Goal: Use online tool/utility

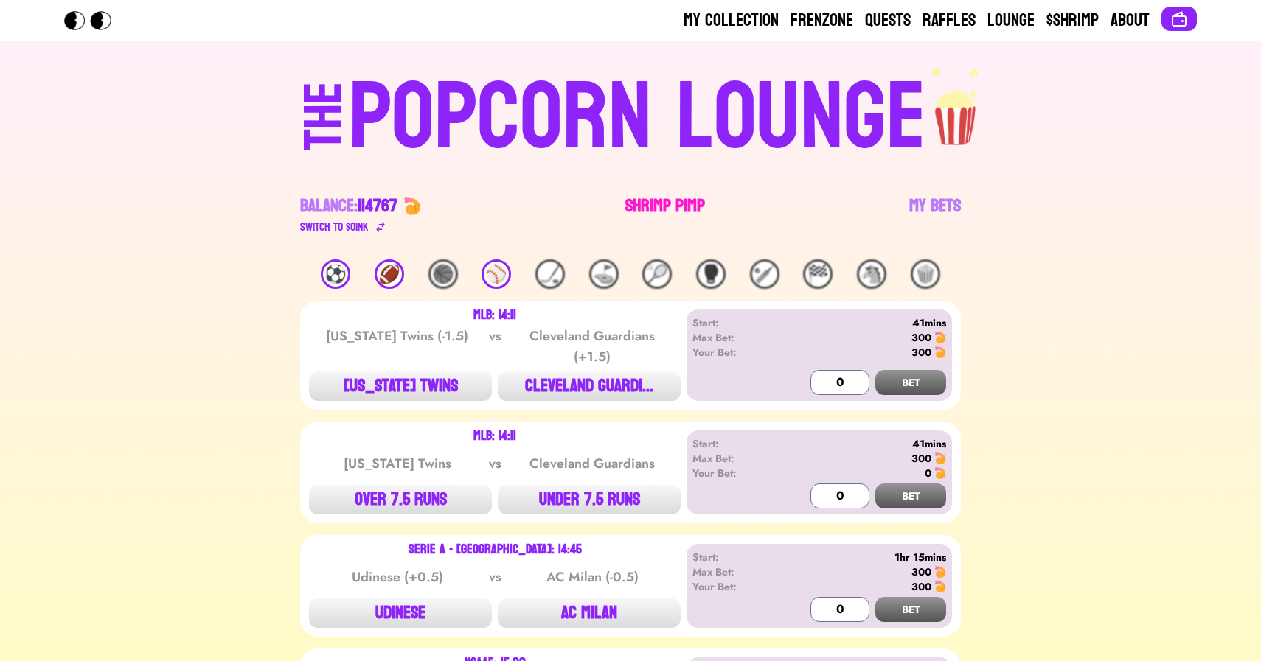
click at [665, 204] on link "Shrimp Pimp" at bounding box center [665, 215] width 80 height 41
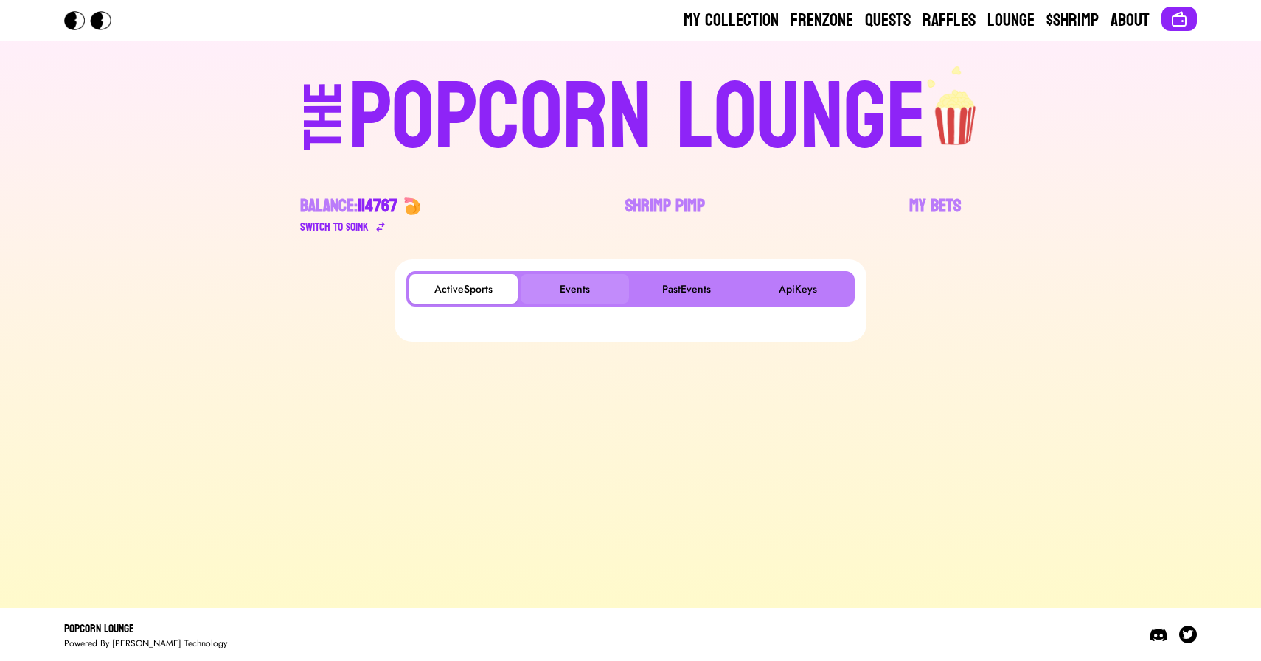
click at [578, 283] on button "Events" at bounding box center [575, 288] width 108 height 29
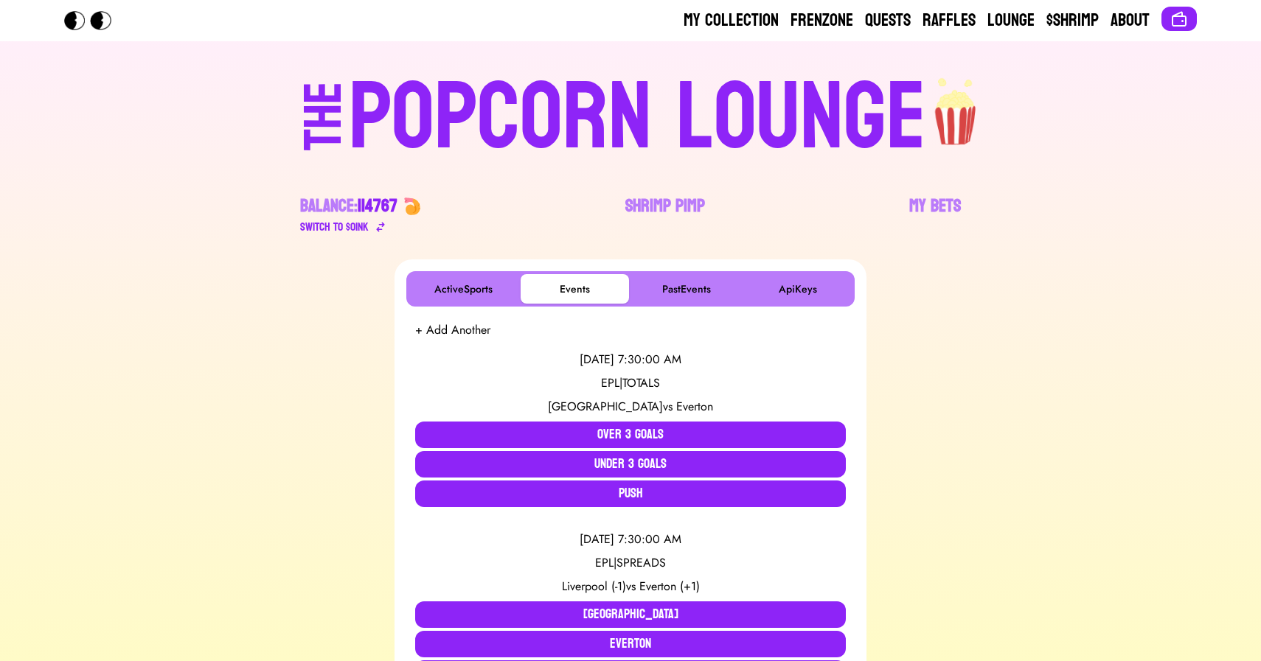
click at [481, 137] on div "POPCORN LOUNGE" at bounding box center [637, 118] width 577 height 94
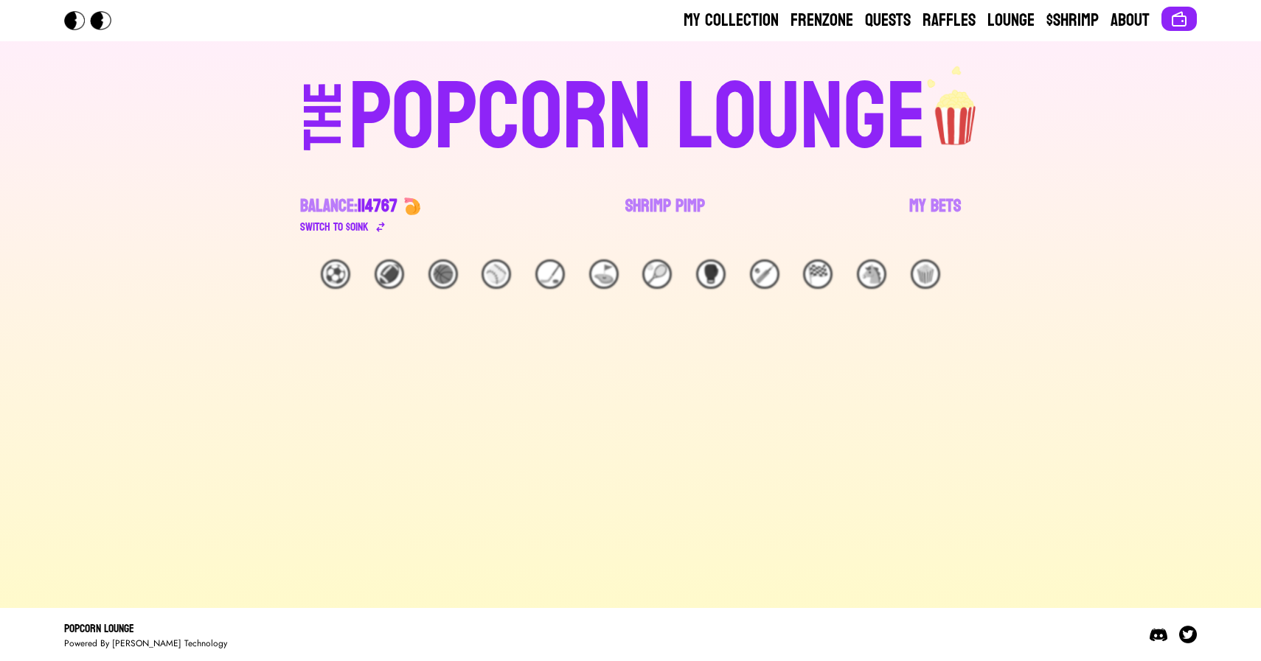
click at [389, 277] on div "🏈" at bounding box center [389, 274] width 29 height 29
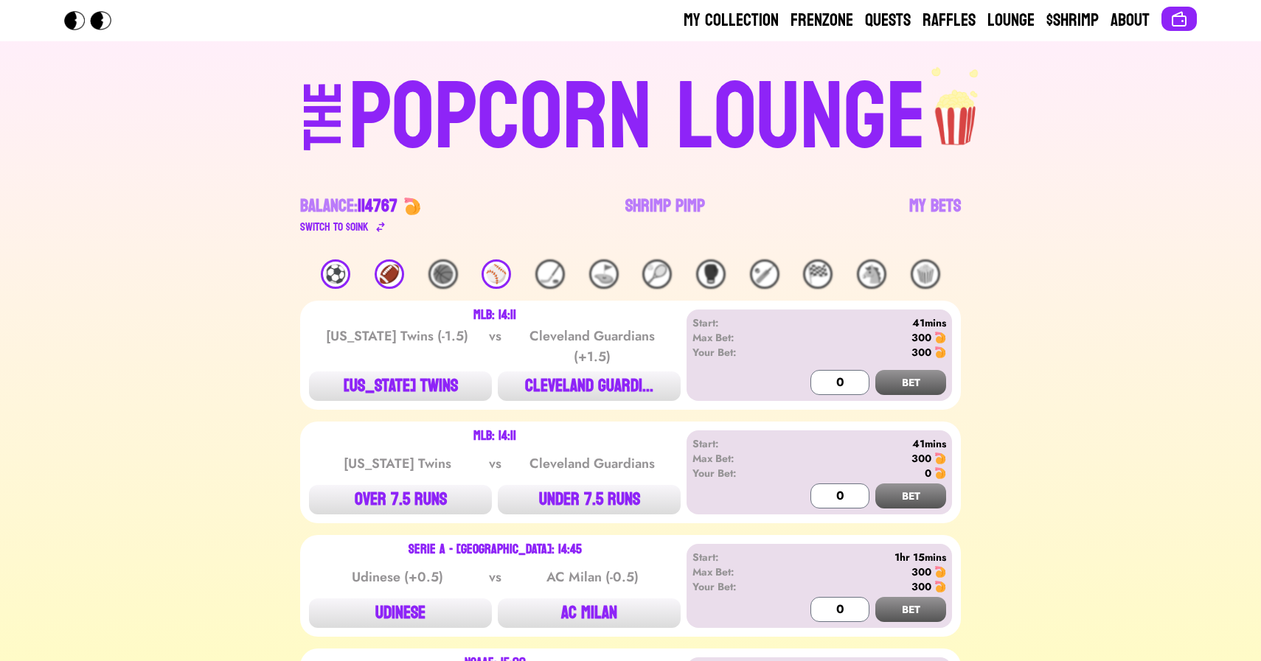
click at [389, 277] on div "🏈" at bounding box center [389, 274] width 29 height 29
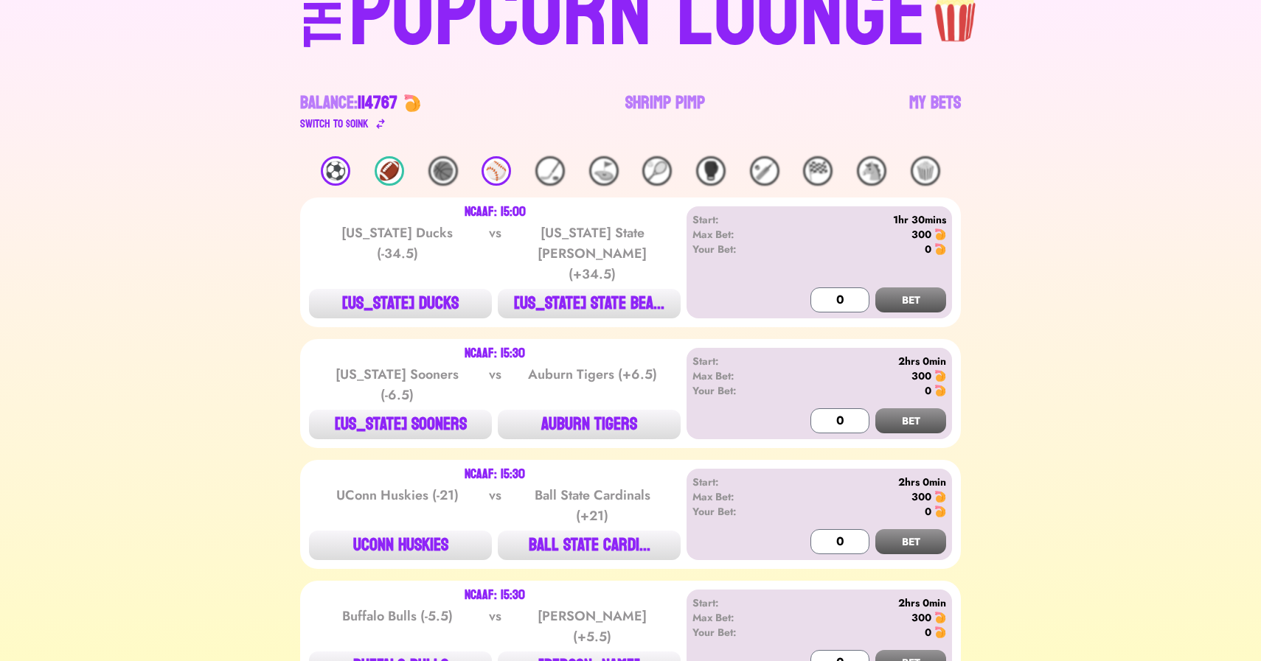
scroll to position [142, 0]
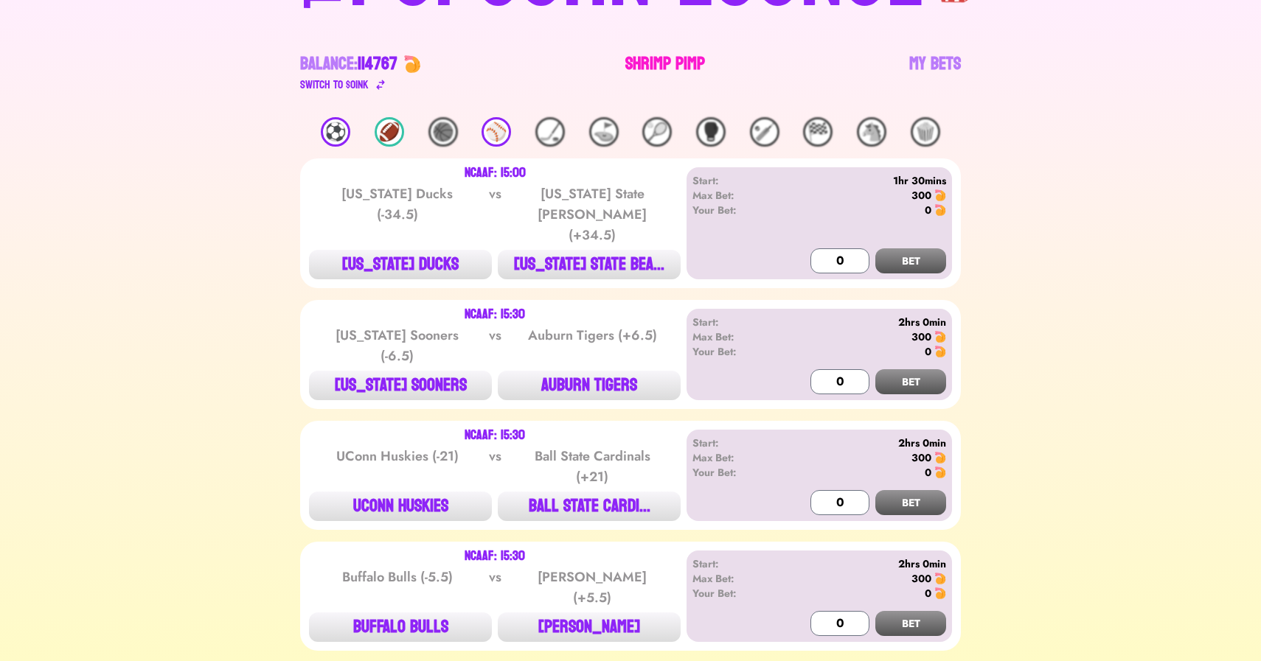
click at [667, 64] on link "Shrimp Pimp" at bounding box center [665, 72] width 80 height 41
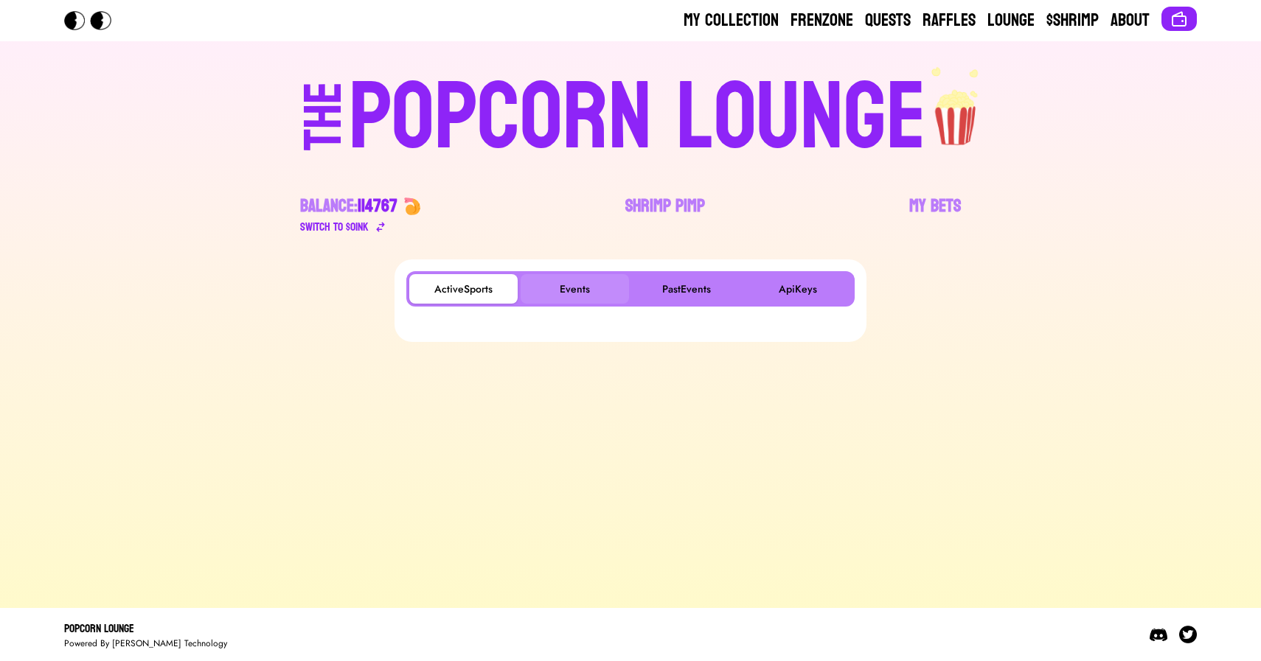
click at [575, 281] on button "Events" at bounding box center [575, 288] width 108 height 29
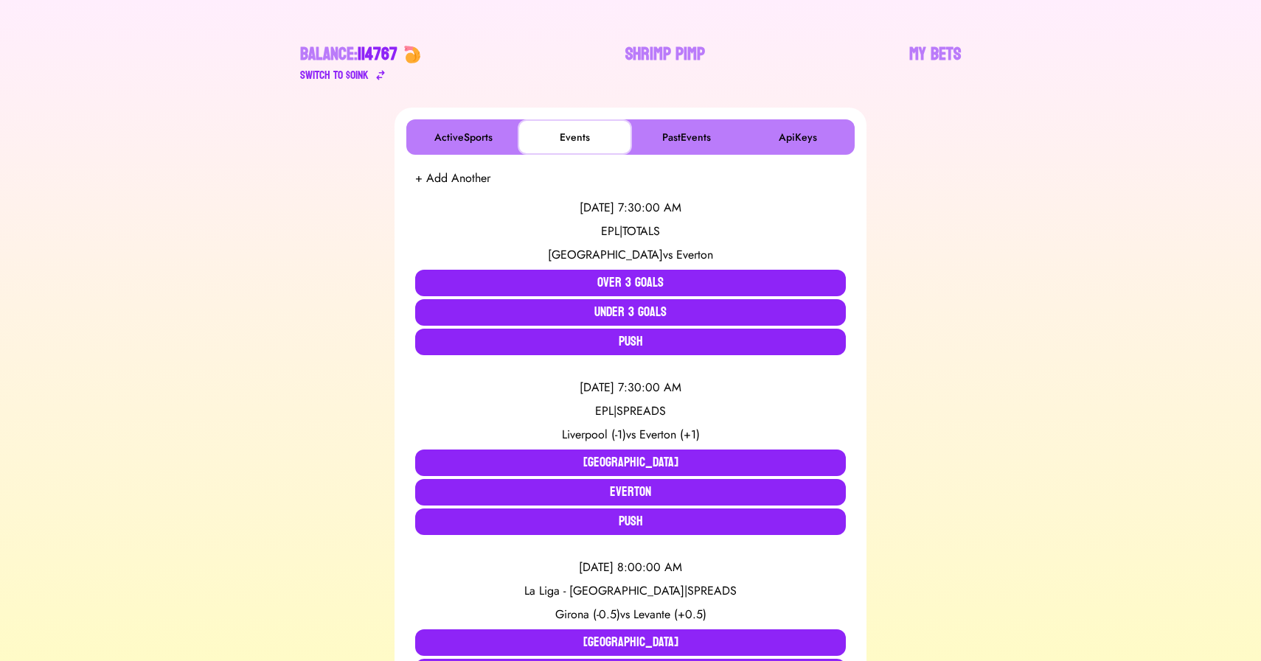
scroll to position [153, 0]
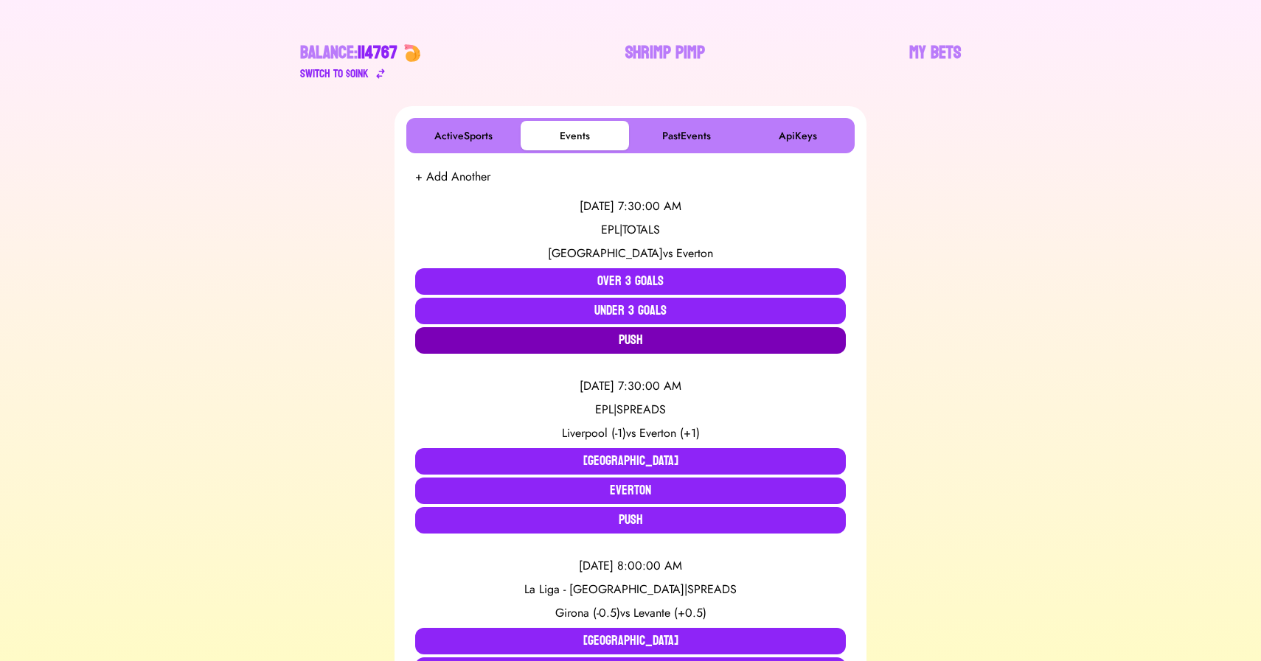
click at [612, 341] on button "Push" at bounding box center [630, 340] width 431 height 27
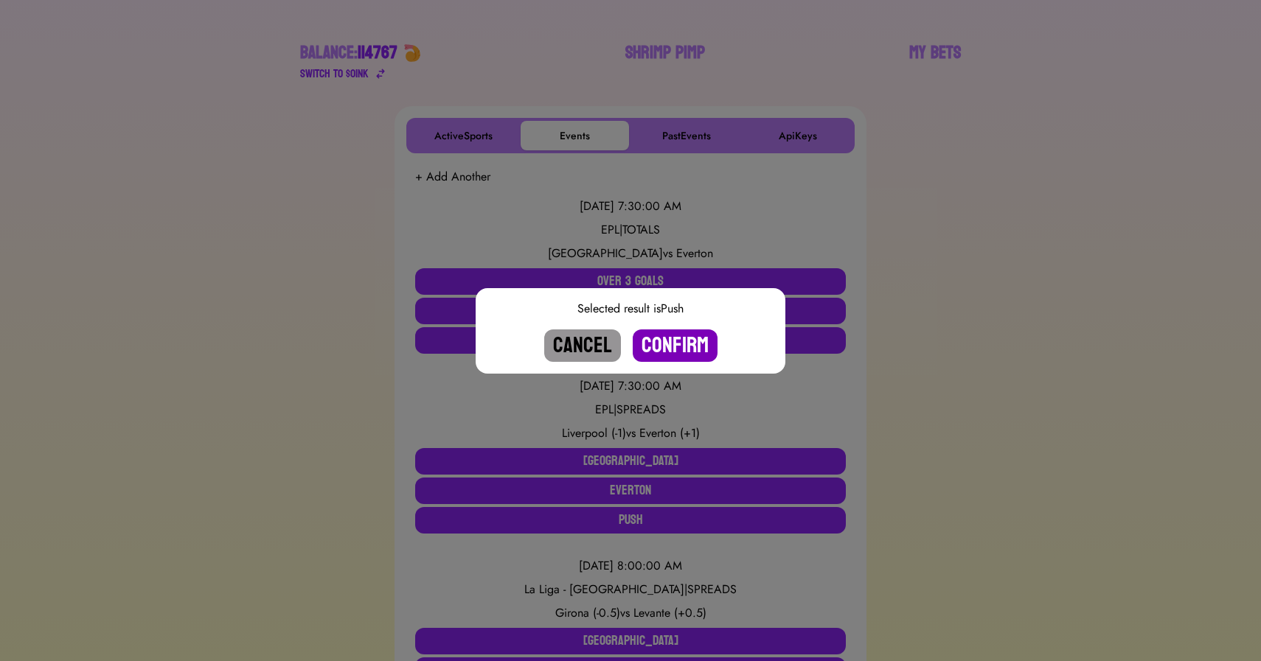
click at [685, 350] on button "Confirm" at bounding box center [675, 346] width 85 height 32
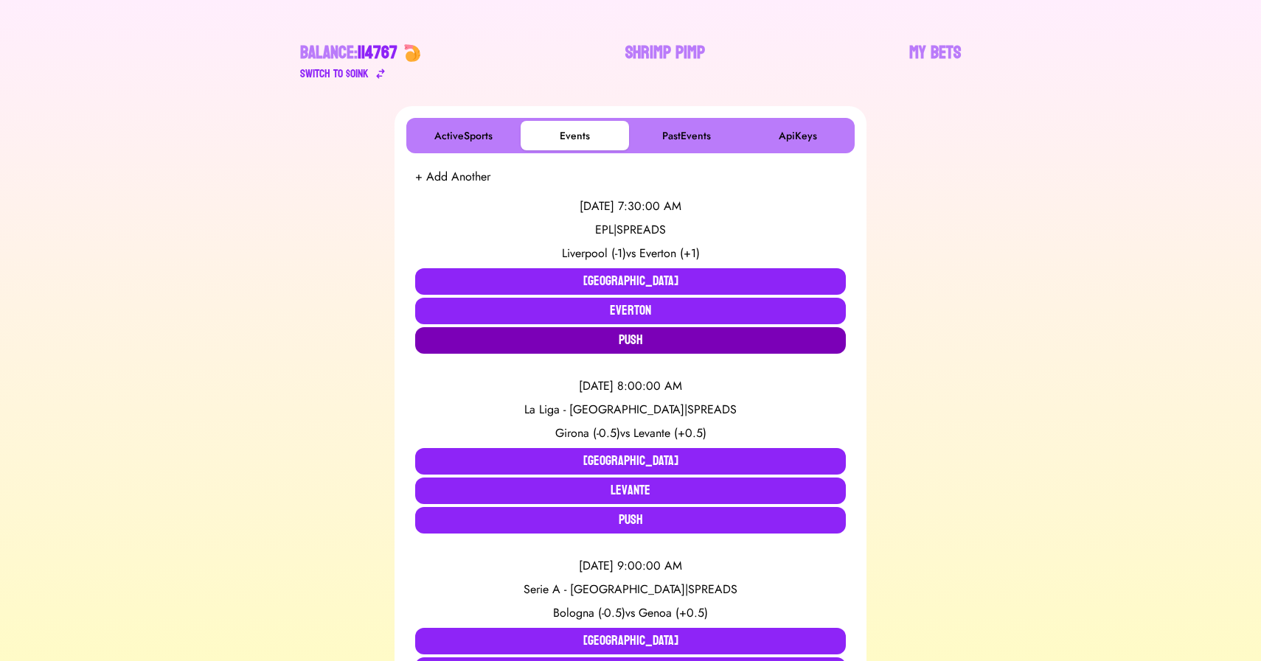
click at [635, 346] on button "Push" at bounding box center [630, 340] width 431 height 27
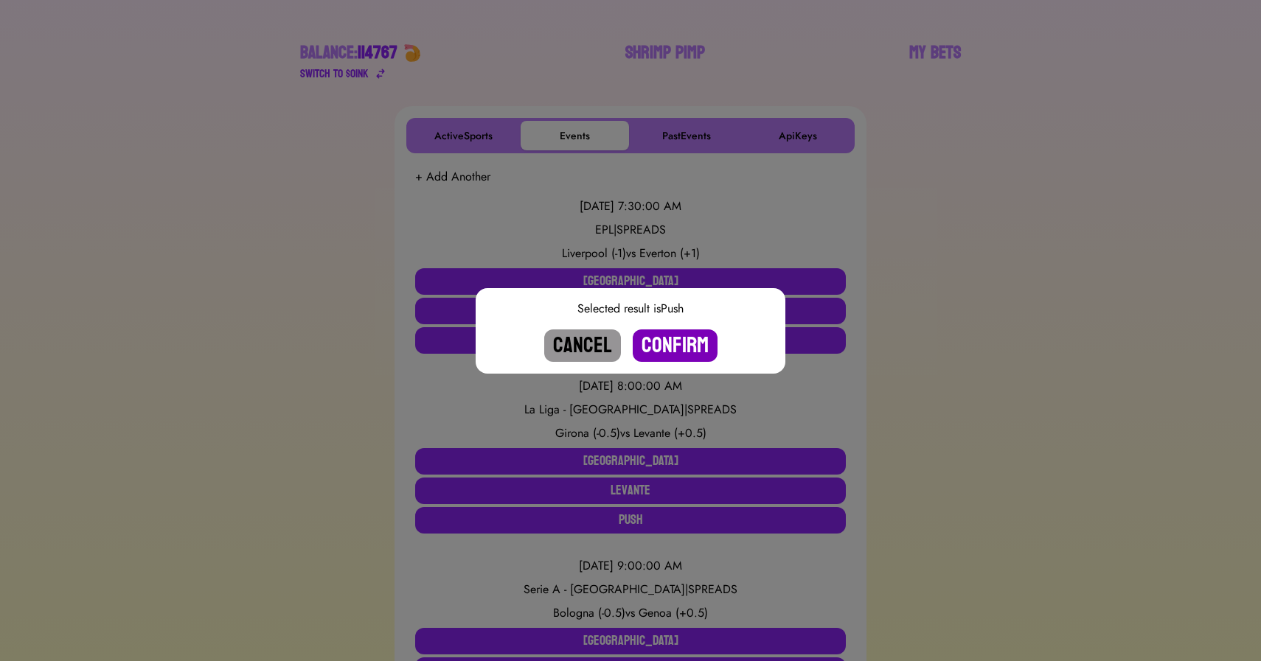
click at [673, 344] on button "Confirm" at bounding box center [675, 346] width 85 height 32
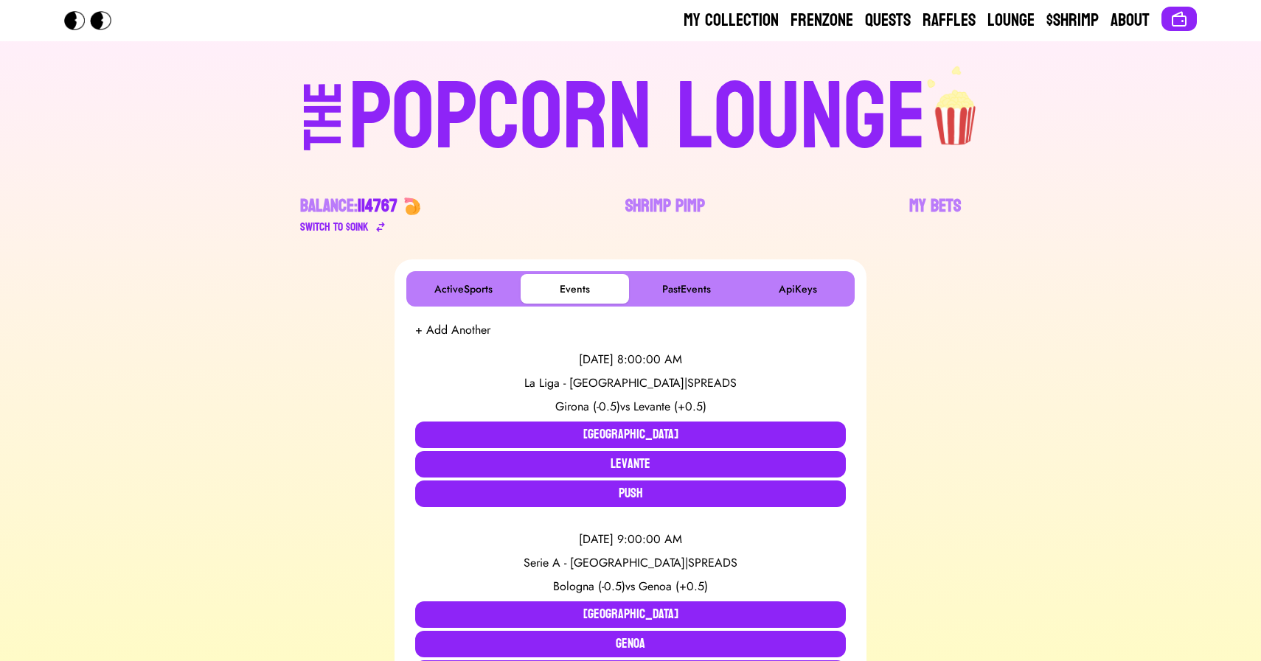
scroll to position [1312, 0]
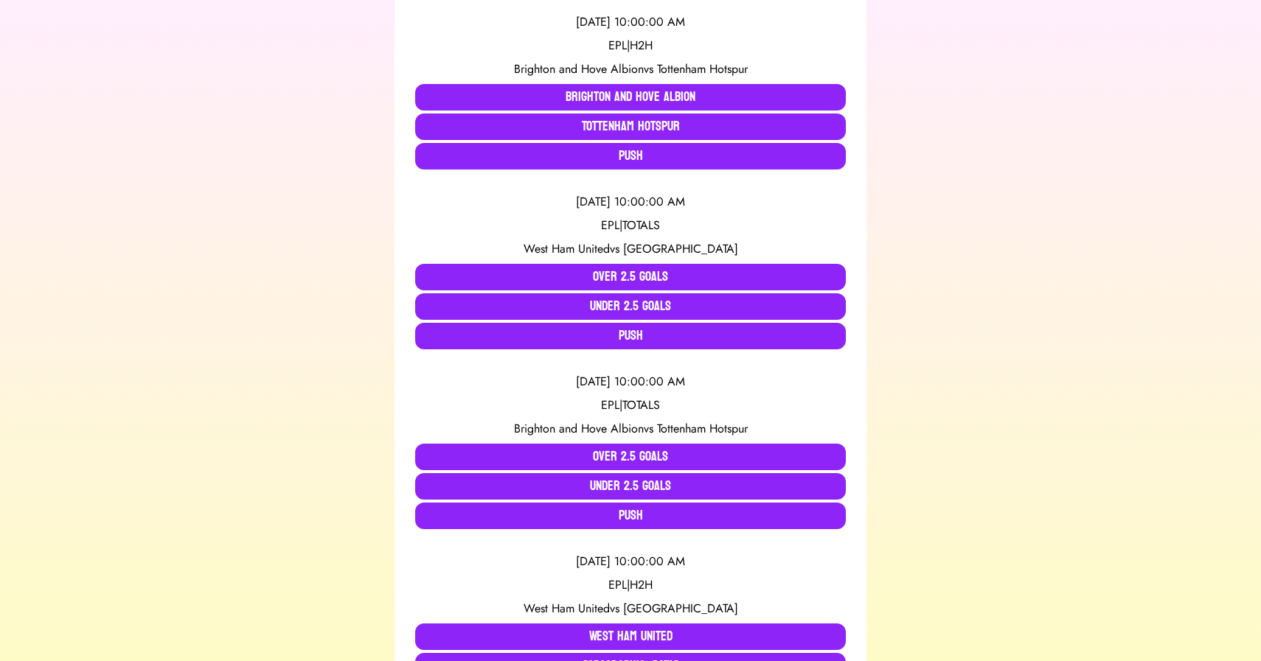
scroll to position [1422, 0]
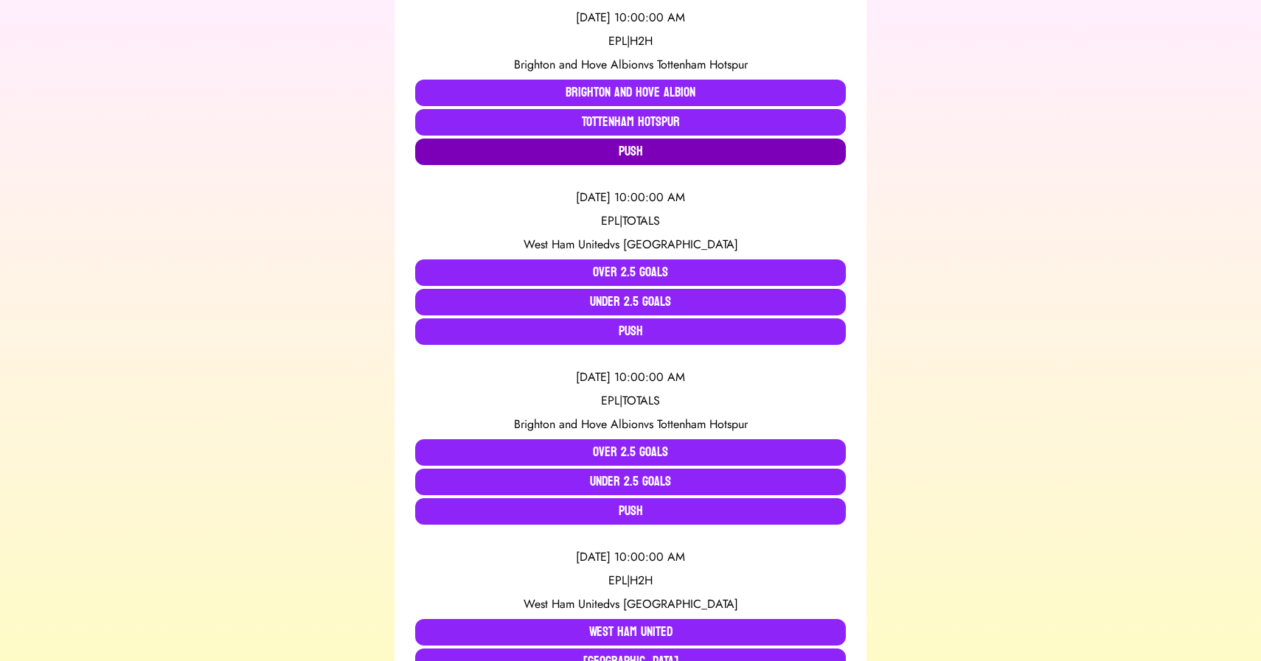
click at [602, 158] on button "Push" at bounding box center [630, 152] width 431 height 27
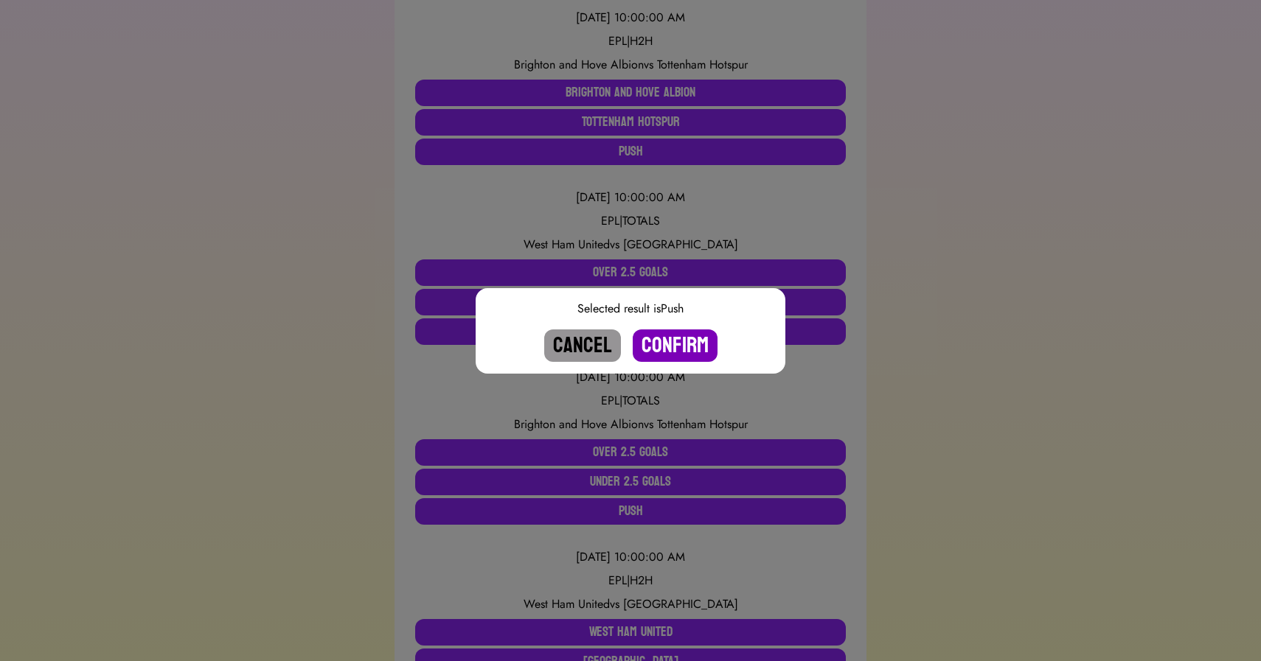
click at [668, 343] on button "Confirm" at bounding box center [675, 346] width 85 height 32
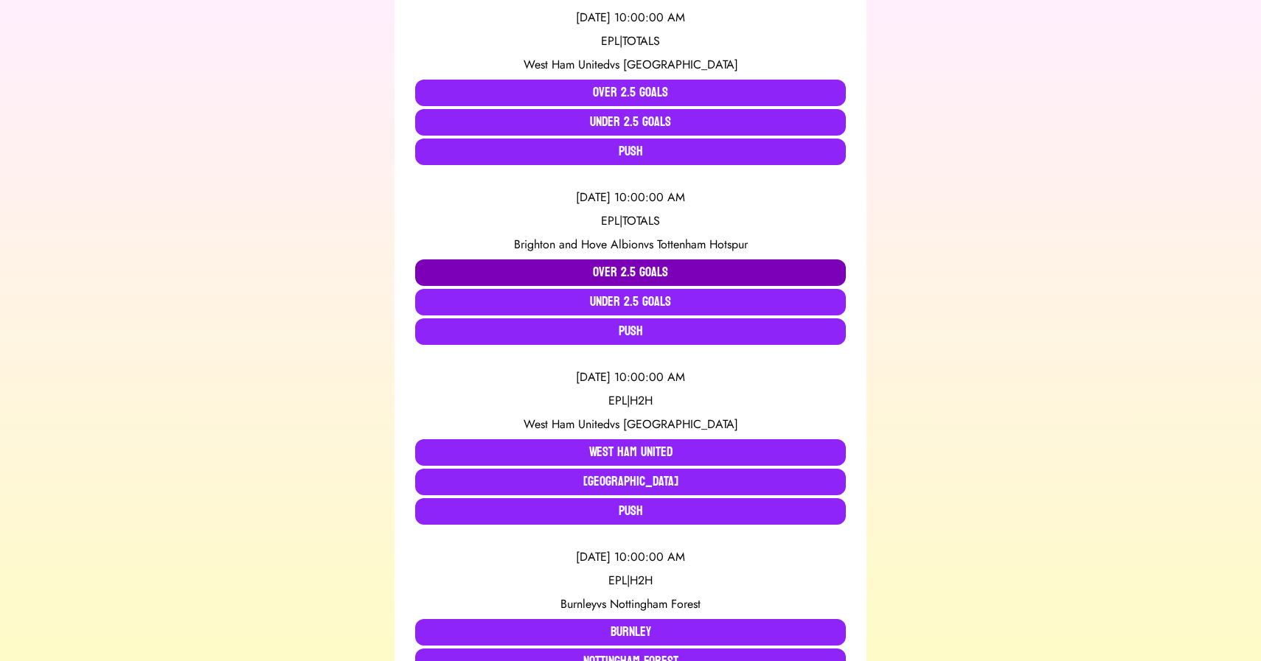
click at [587, 264] on button "Over 2.5 Goals" at bounding box center [630, 273] width 431 height 27
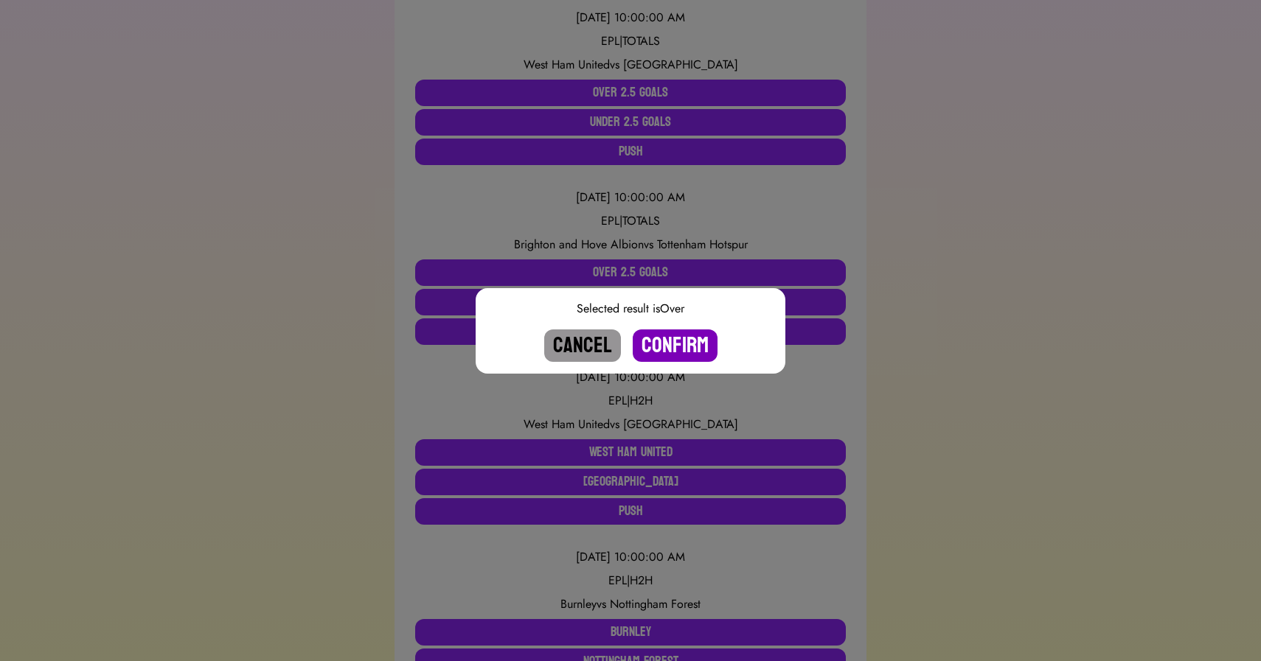
click at [672, 344] on button "Confirm" at bounding box center [675, 346] width 85 height 32
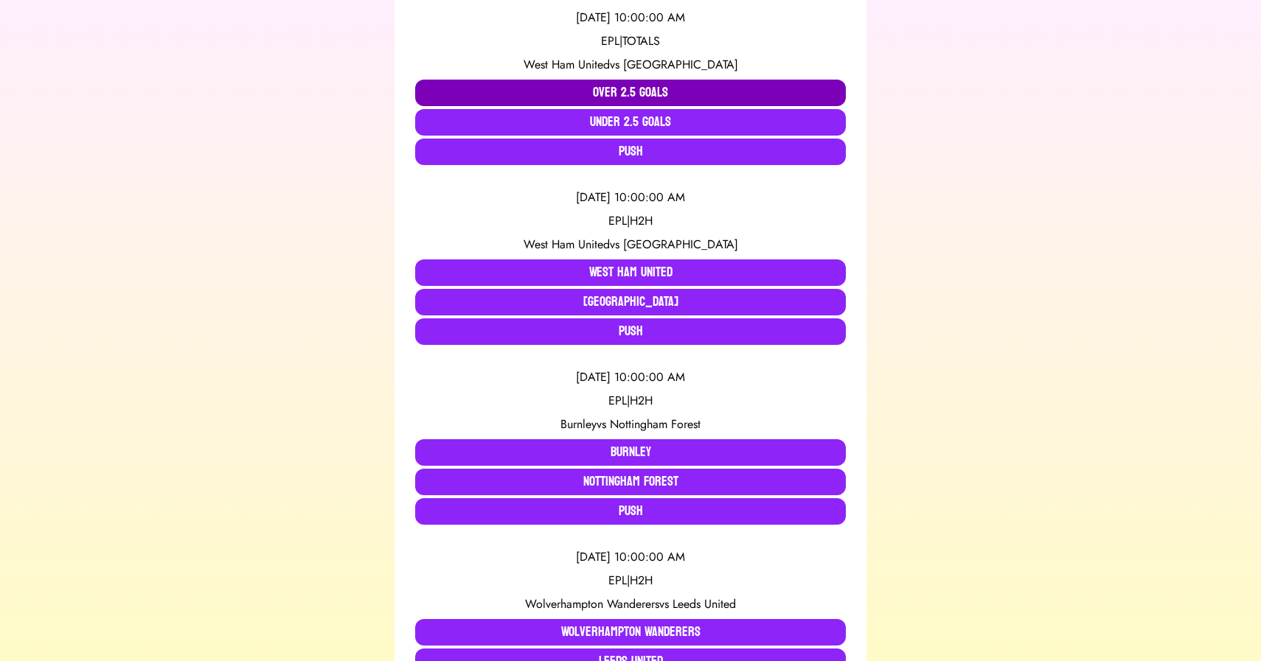
click at [618, 86] on button "Over 2.5 Goals" at bounding box center [630, 93] width 431 height 27
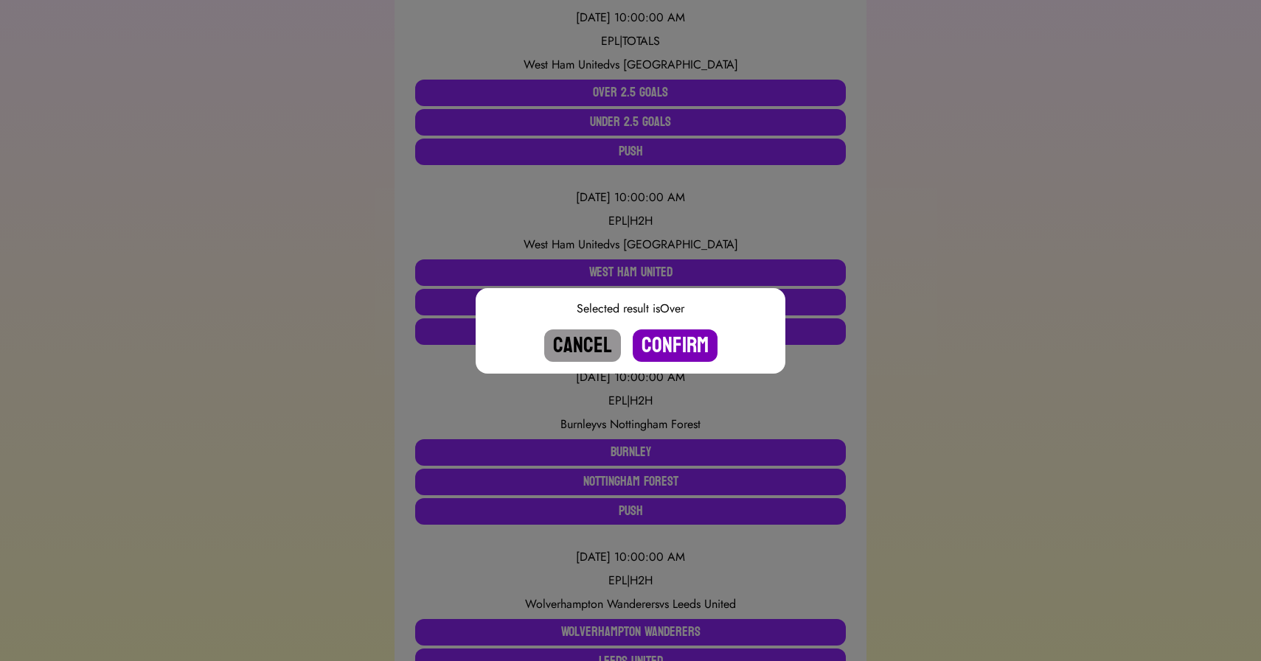
click at [665, 344] on button "Confirm" at bounding box center [675, 346] width 85 height 32
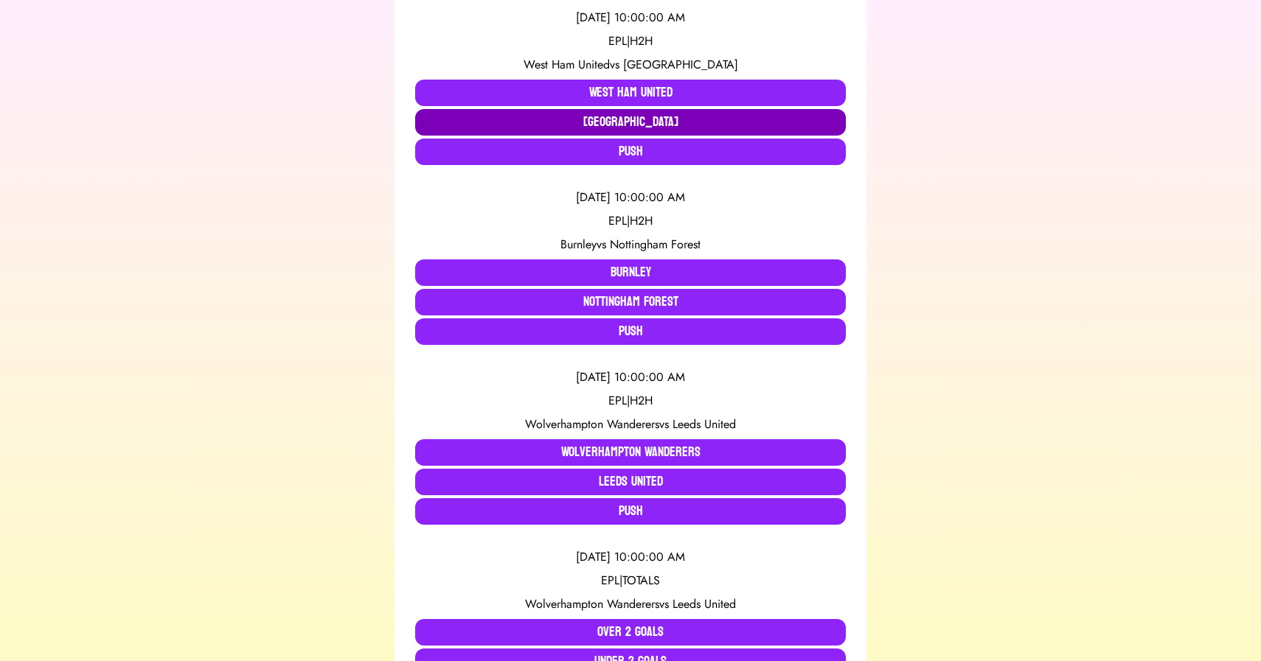
click at [617, 128] on button "Crystal Palace" at bounding box center [630, 122] width 431 height 27
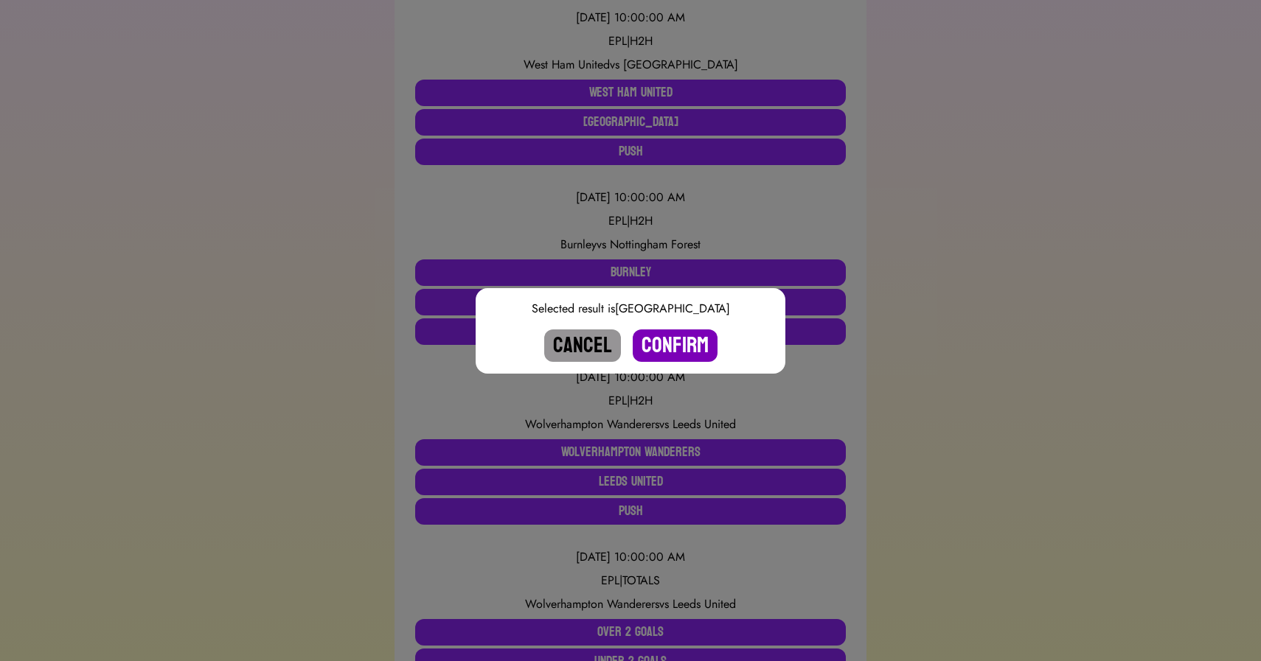
click at [669, 340] on button "Confirm" at bounding box center [675, 346] width 85 height 32
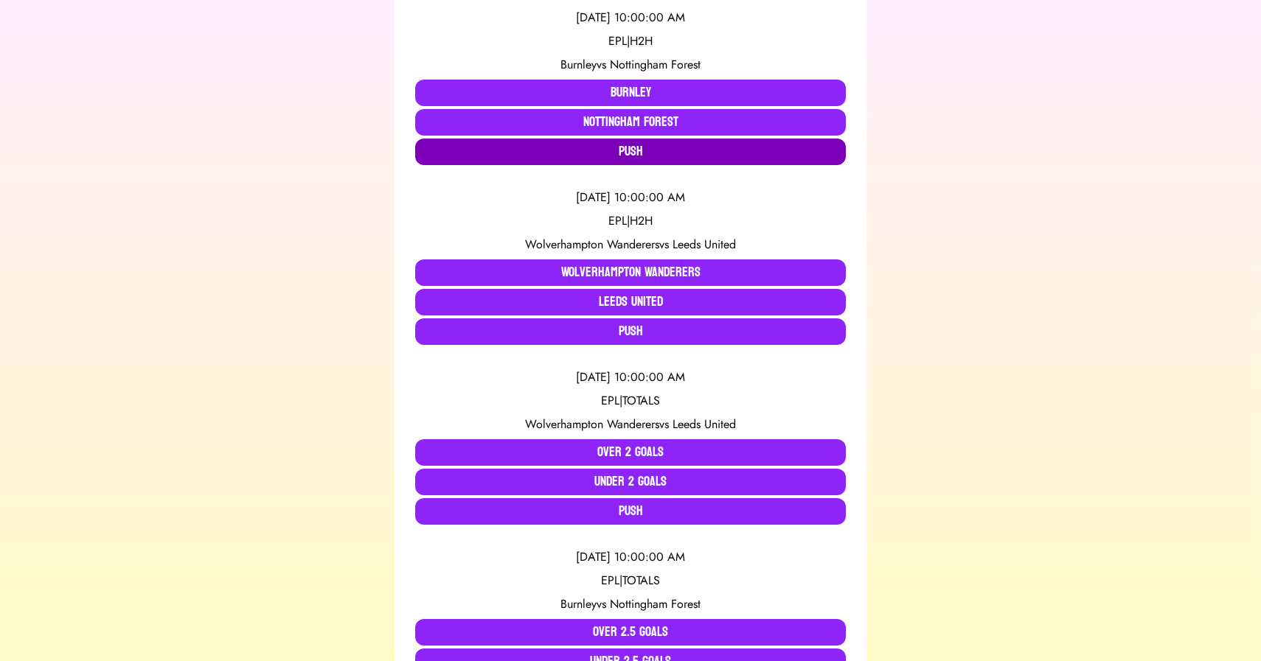
click at [552, 150] on button "Push" at bounding box center [630, 152] width 431 height 27
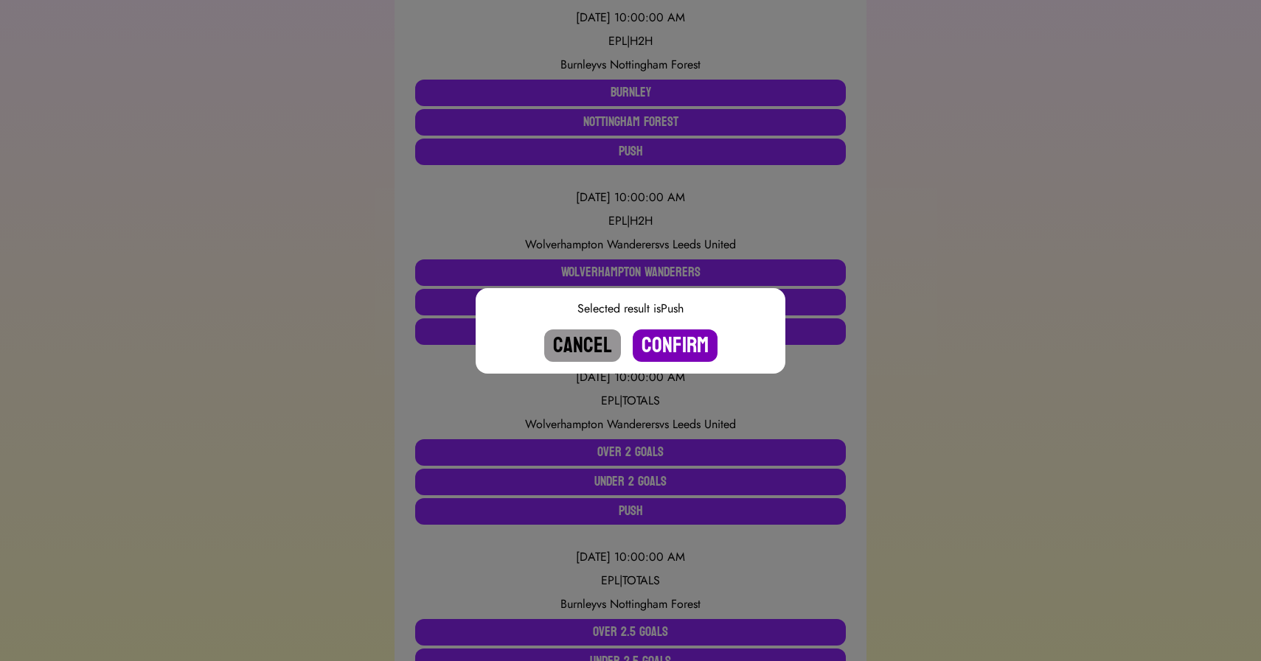
click at [670, 347] on button "Confirm" at bounding box center [675, 346] width 85 height 32
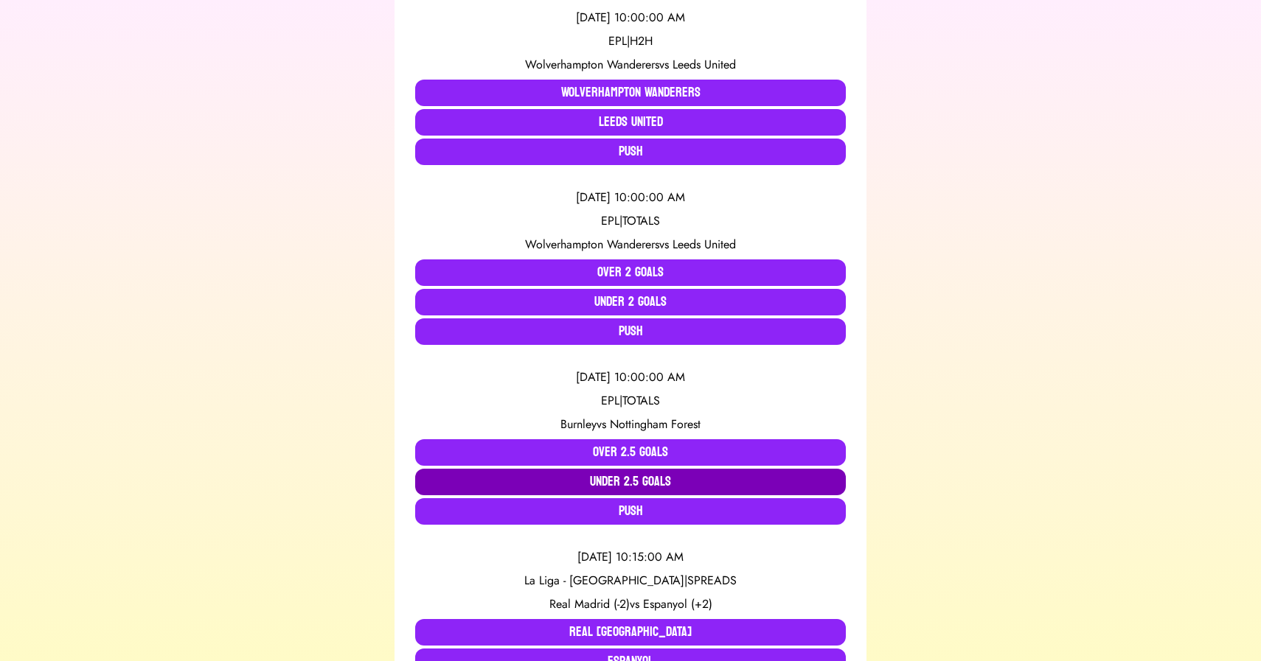
click at [570, 482] on button "Under 2.5 Goals" at bounding box center [630, 482] width 431 height 27
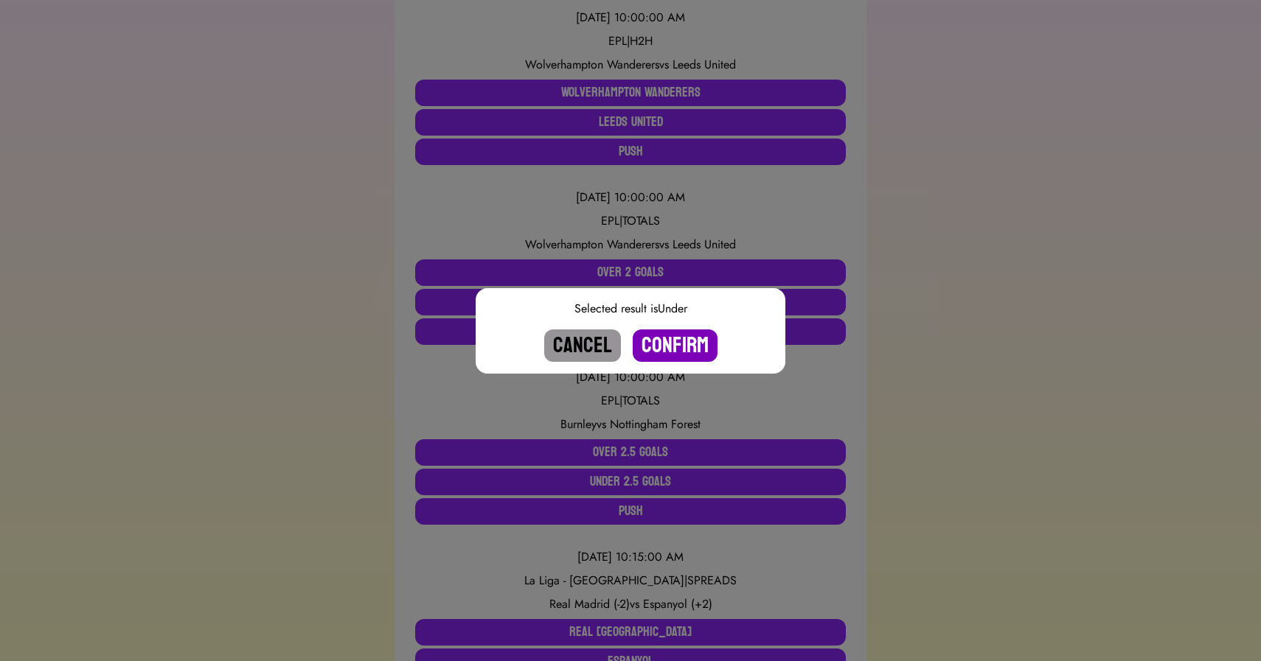
click at [677, 343] on button "Confirm" at bounding box center [675, 346] width 85 height 32
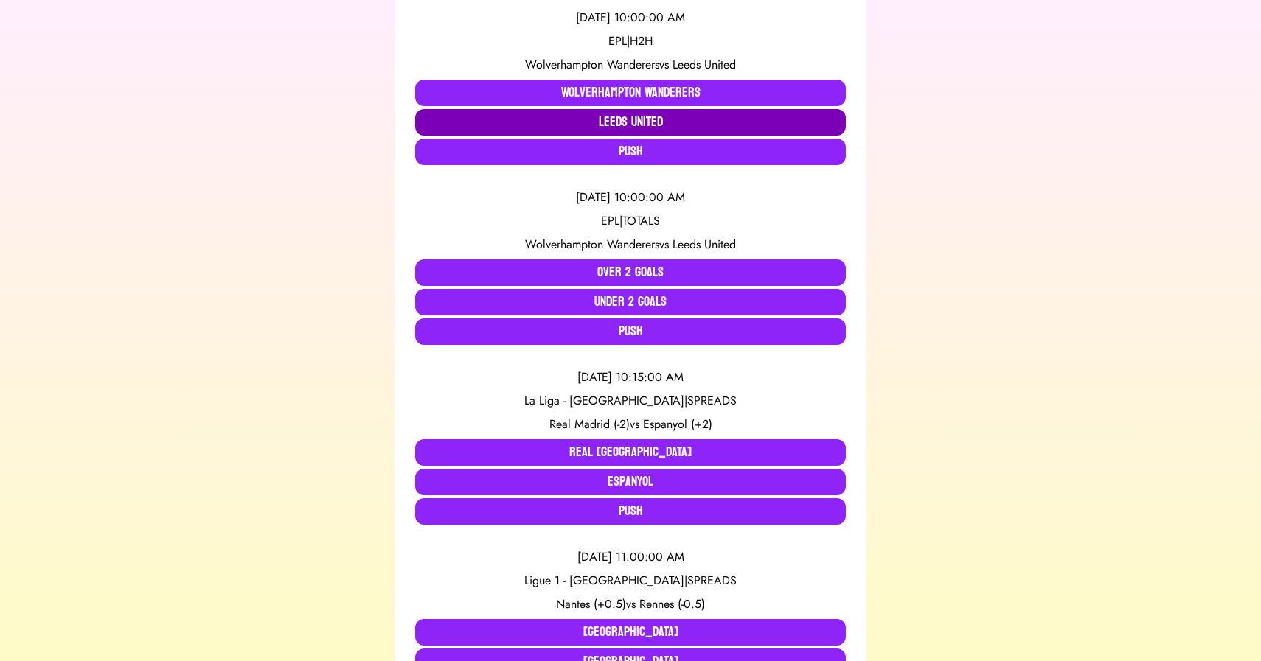
click at [658, 117] on button "Leeds United" at bounding box center [630, 122] width 431 height 27
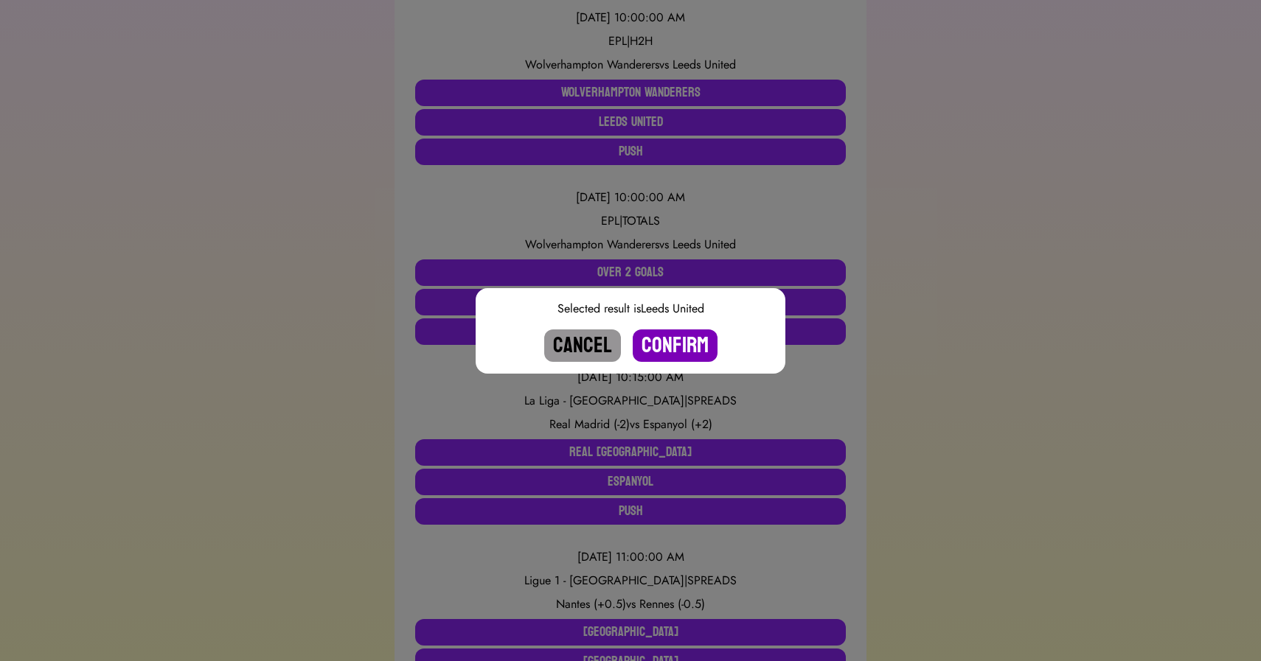
click at [681, 340] on button "Confirm" at bounding box center [675, 346] width 85 height 32
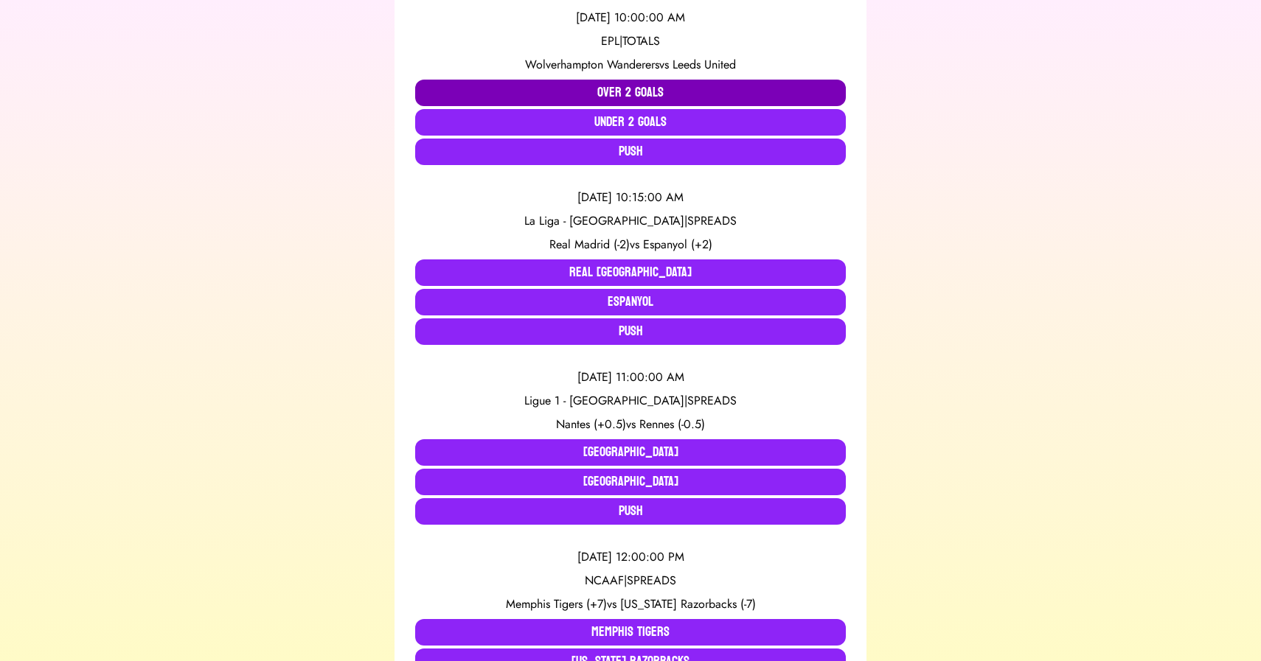
click at [636, 91] on button "Over 2 Goals" at bounding box center [630, 93] width 431 height 27
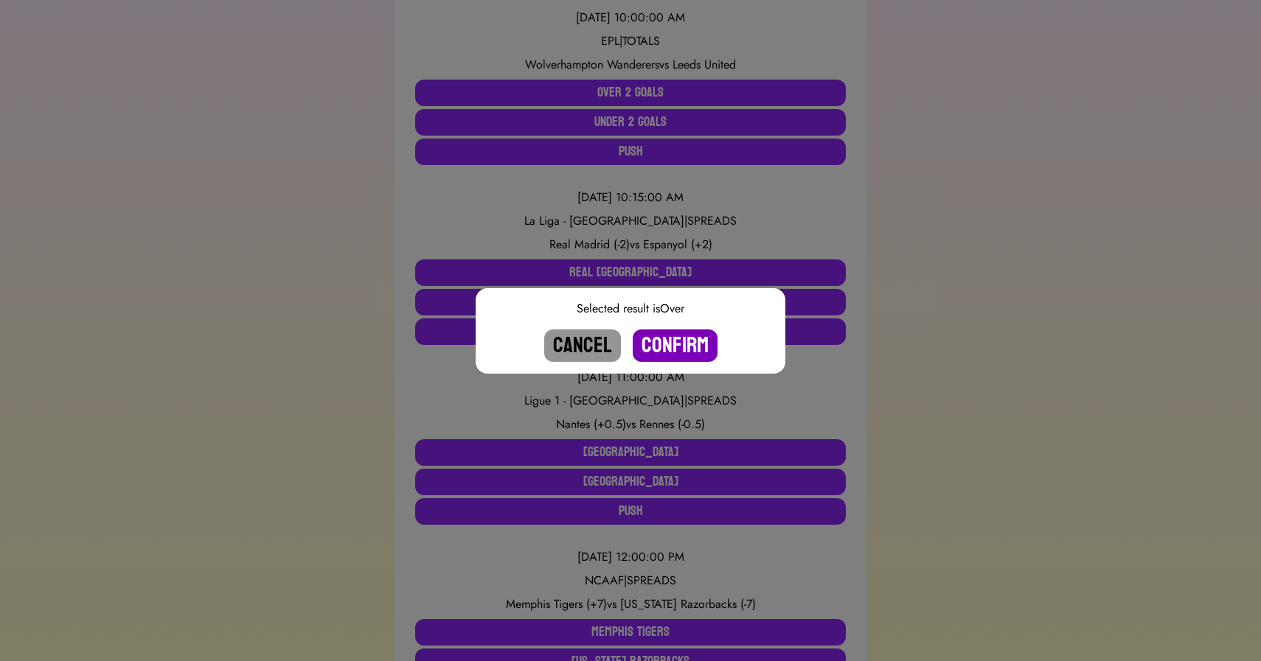
click at [680, 343] on button "Confirm" at bounding box center [675, 346] width 85 height 32
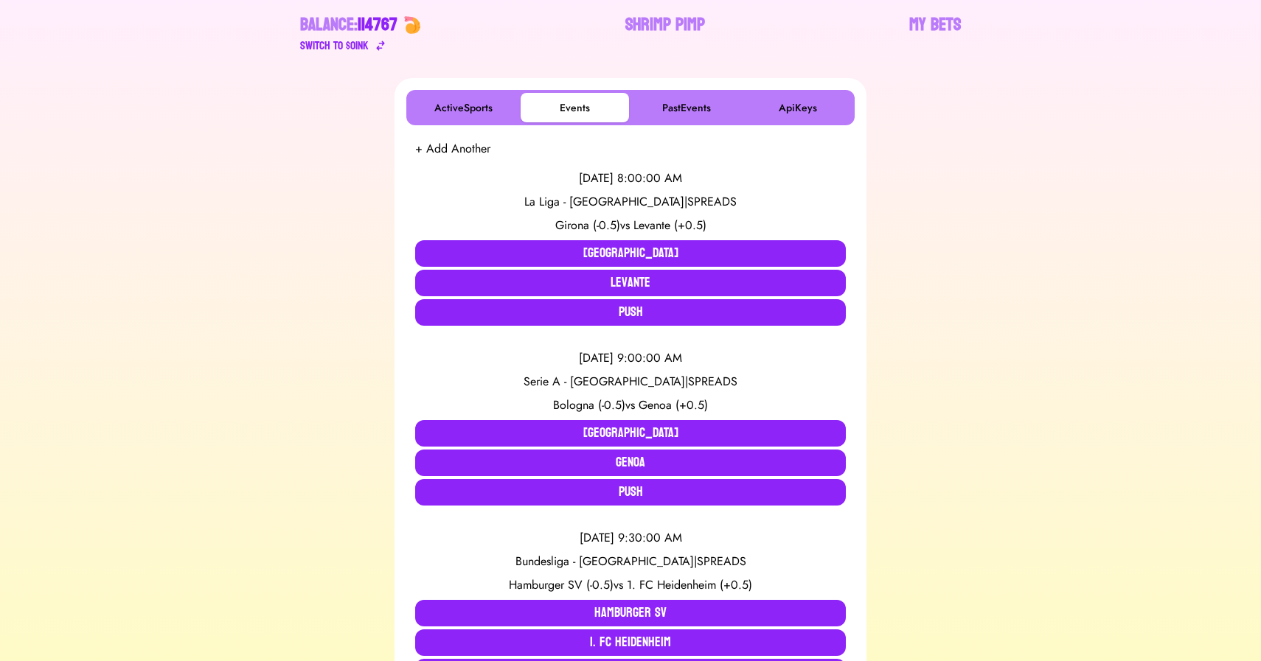
scroll to position [181, 0]
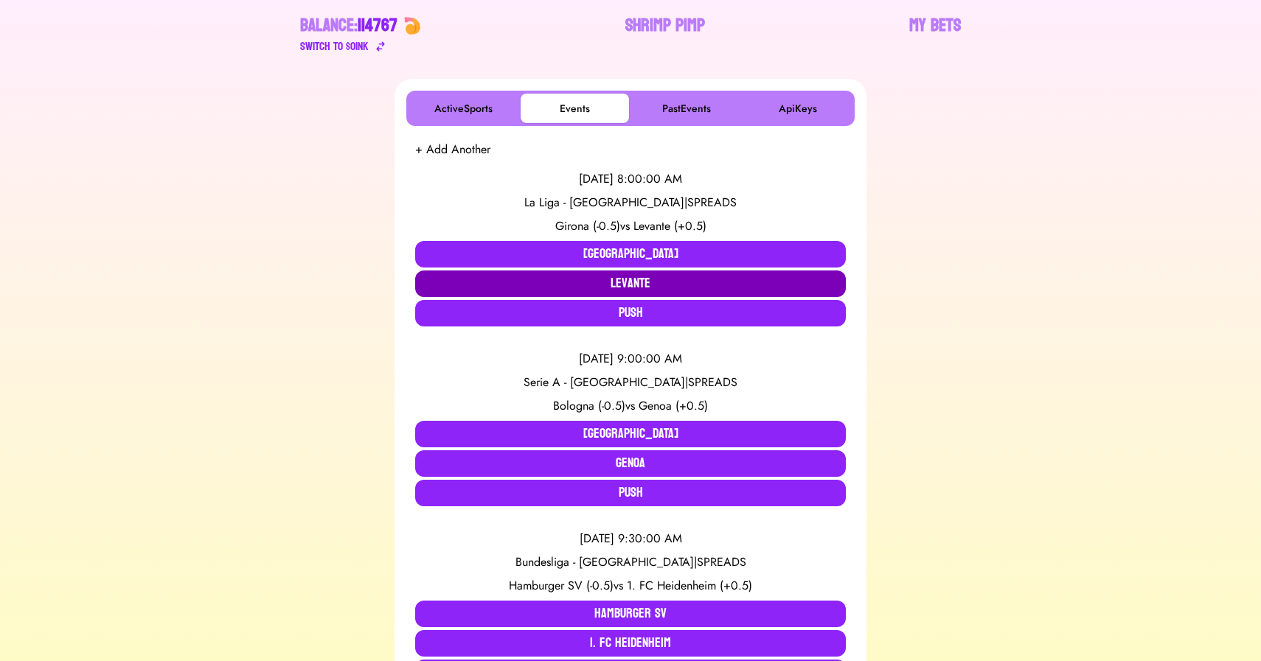
click at [602, 279] on button "Levante" at bounding box center [630, 284] width 431 height 27
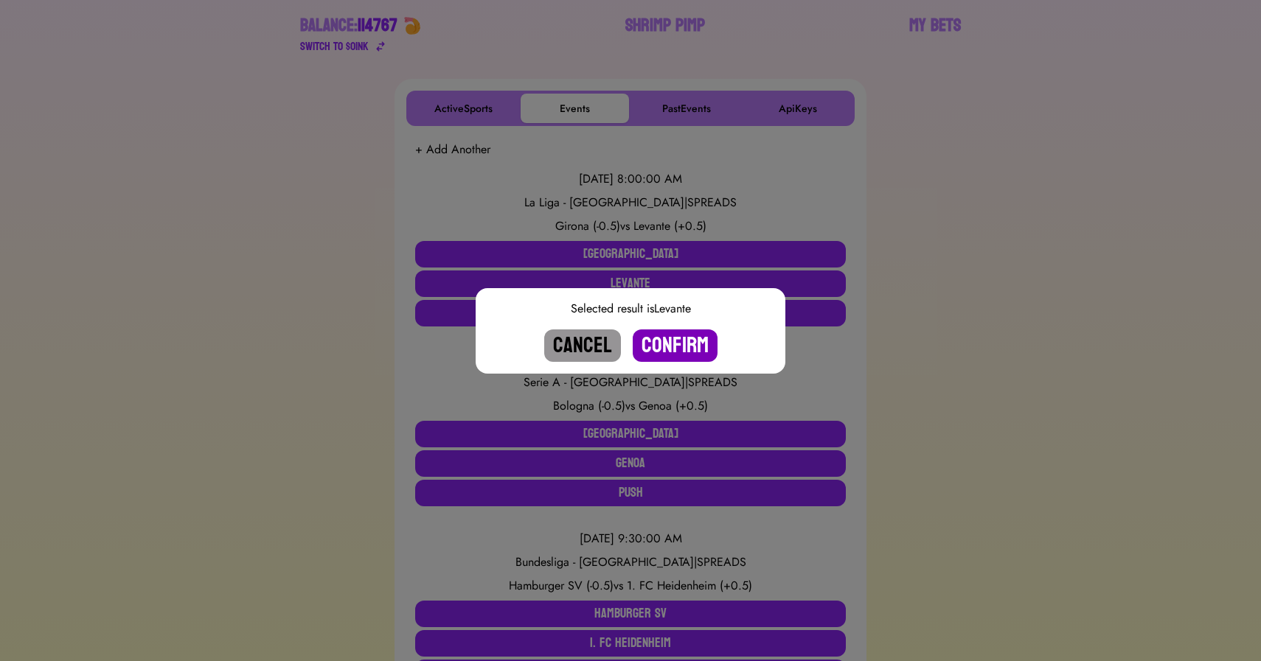
click at [684, 348] on button "Confirm" at bounding box center [675, 346] width 85 height 32
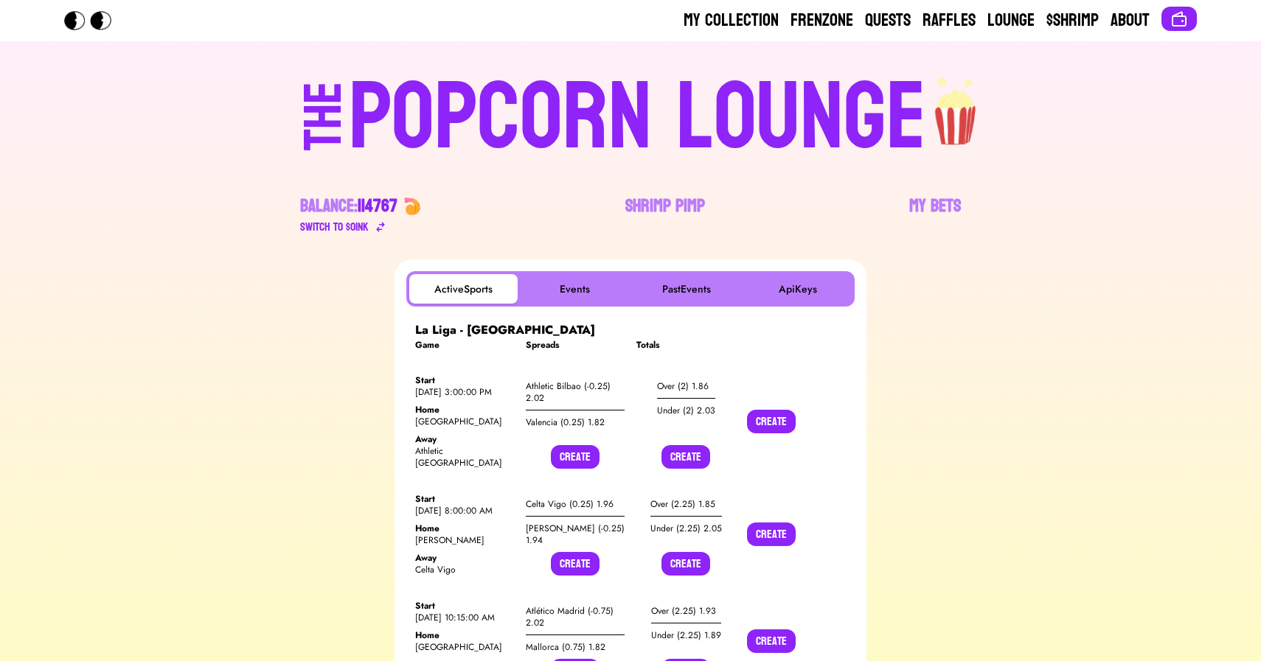
scroll to position [181, 0]
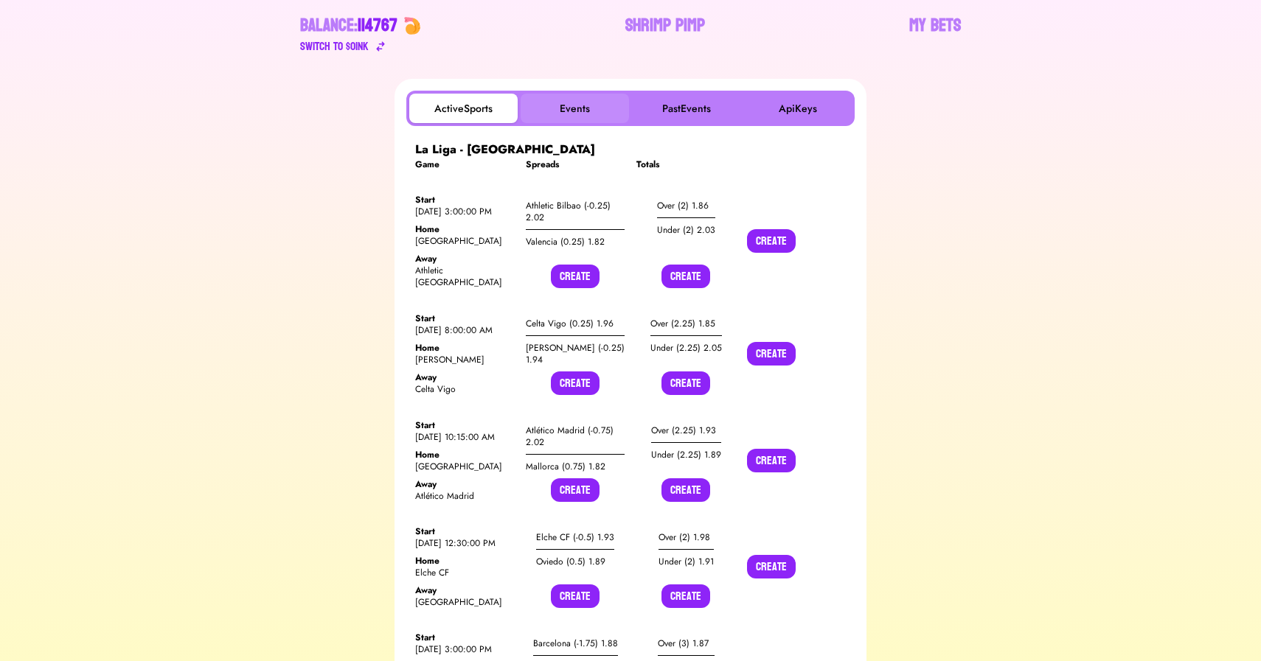
click at [566, 107] on button "Events" at bounding box center [575, 108] width 108 height 29
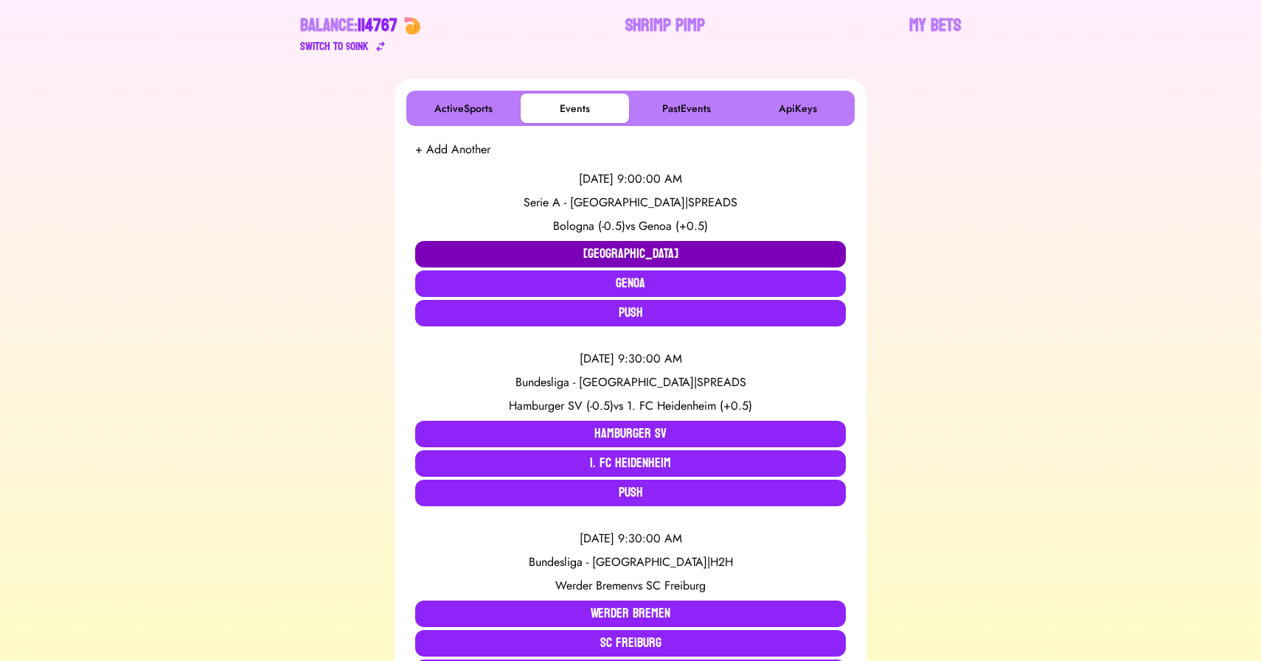
click at [538, 249] on button "[GEOGRAPHIC_DATA]" at bounding box center [630, 254] width 431 height 27
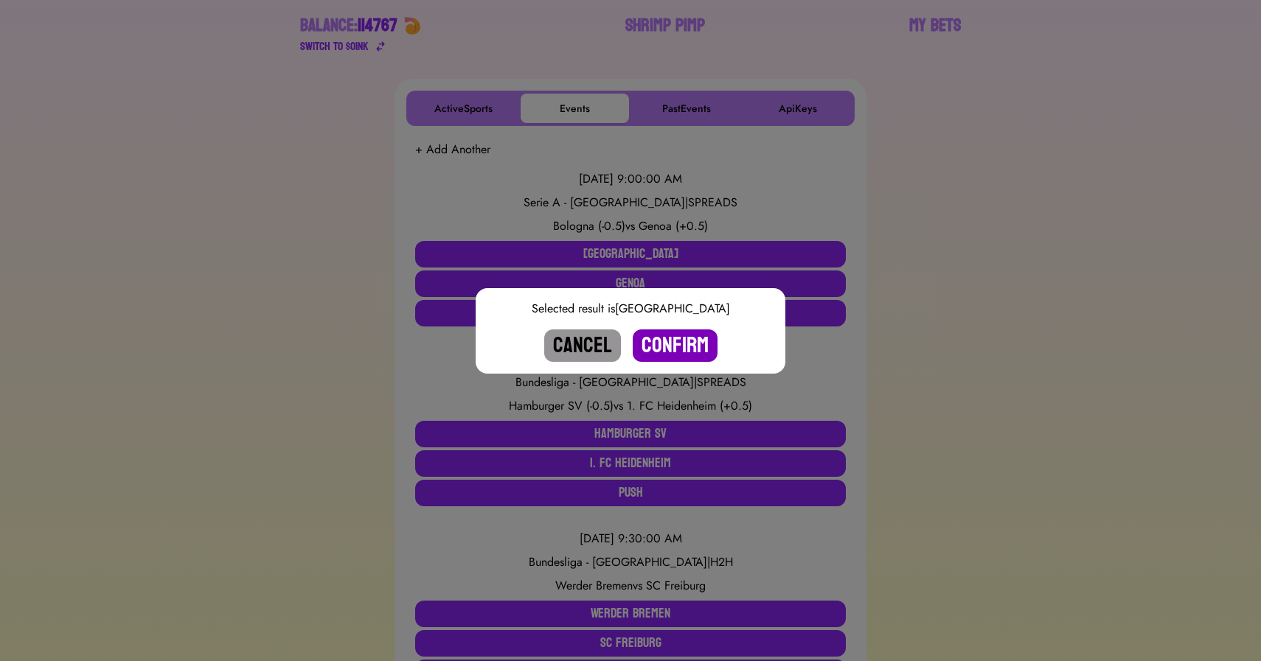
click at [673, 341] on button "Confirm" at bounding box center [675, 346] width 85 height 32
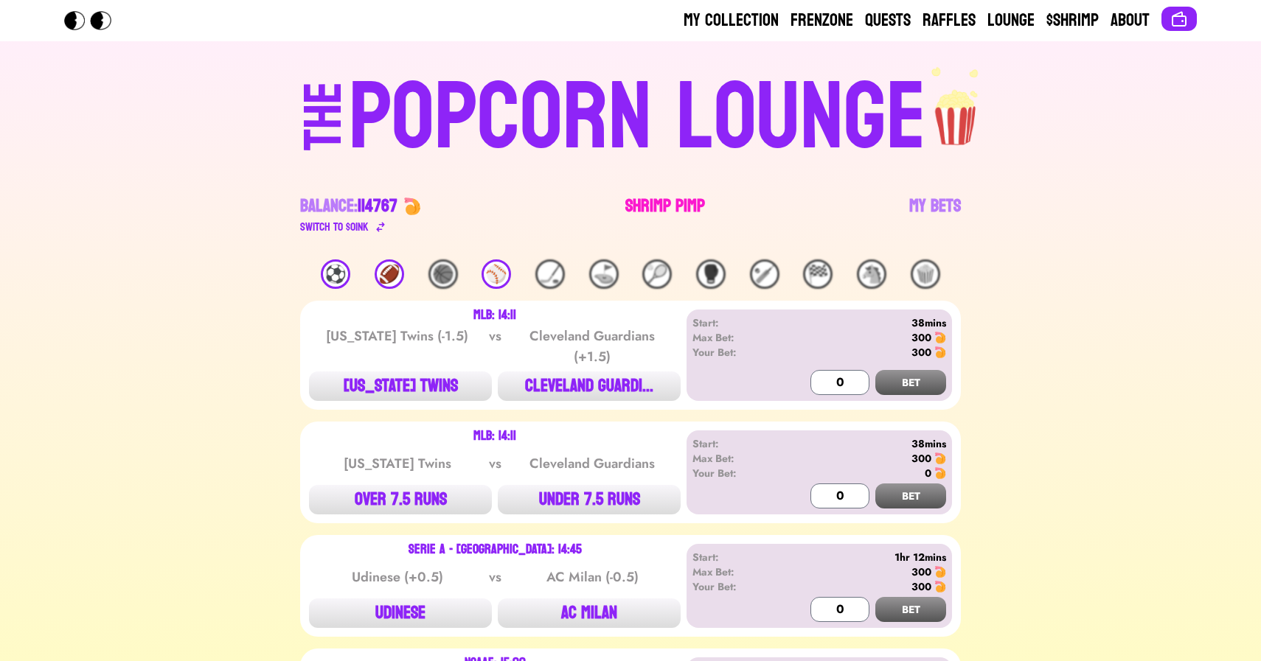
click at [633, 200] on link "Shrimp Pimp" at bounding box center [665, 215] width 80 height 41
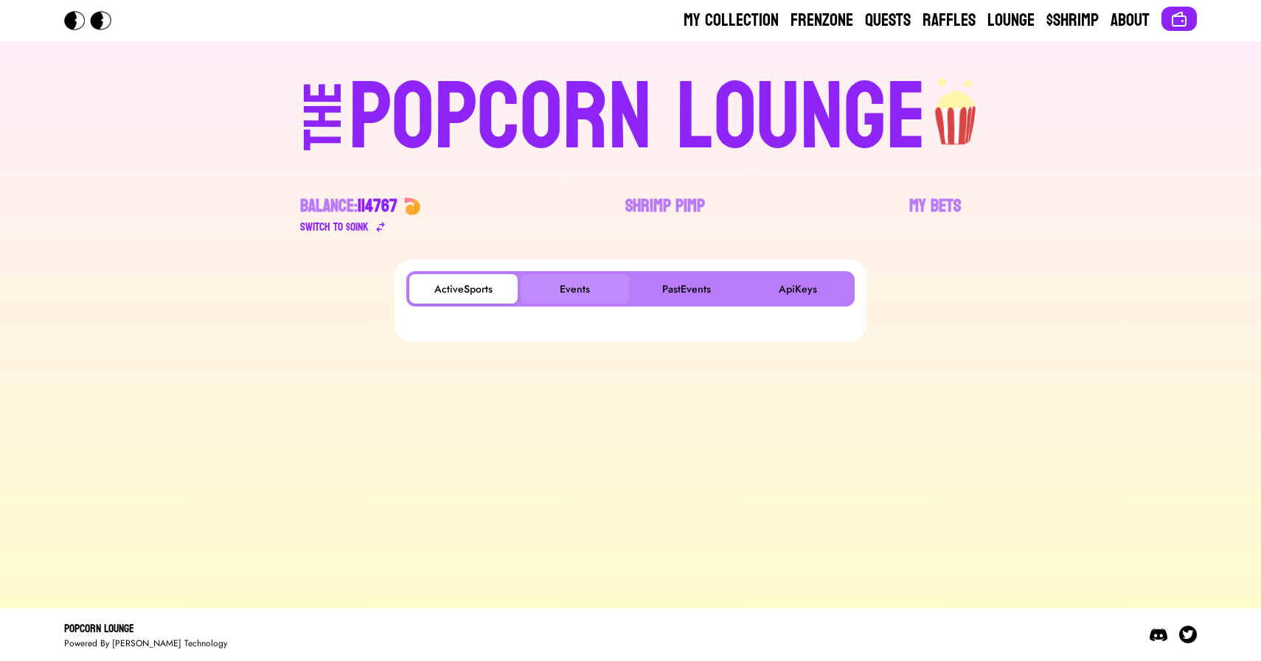
click at [567, 286] on button "Events" at bounding box center [575, 288] width 108 height 29
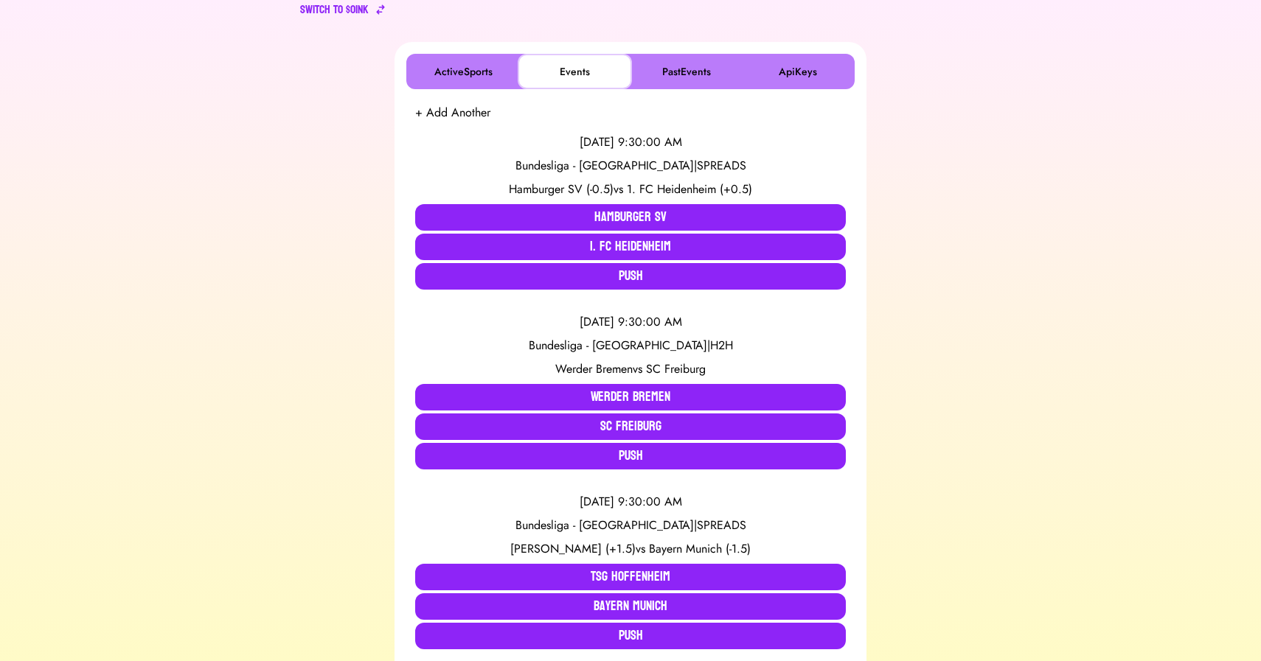
scroll to position [220, 0]
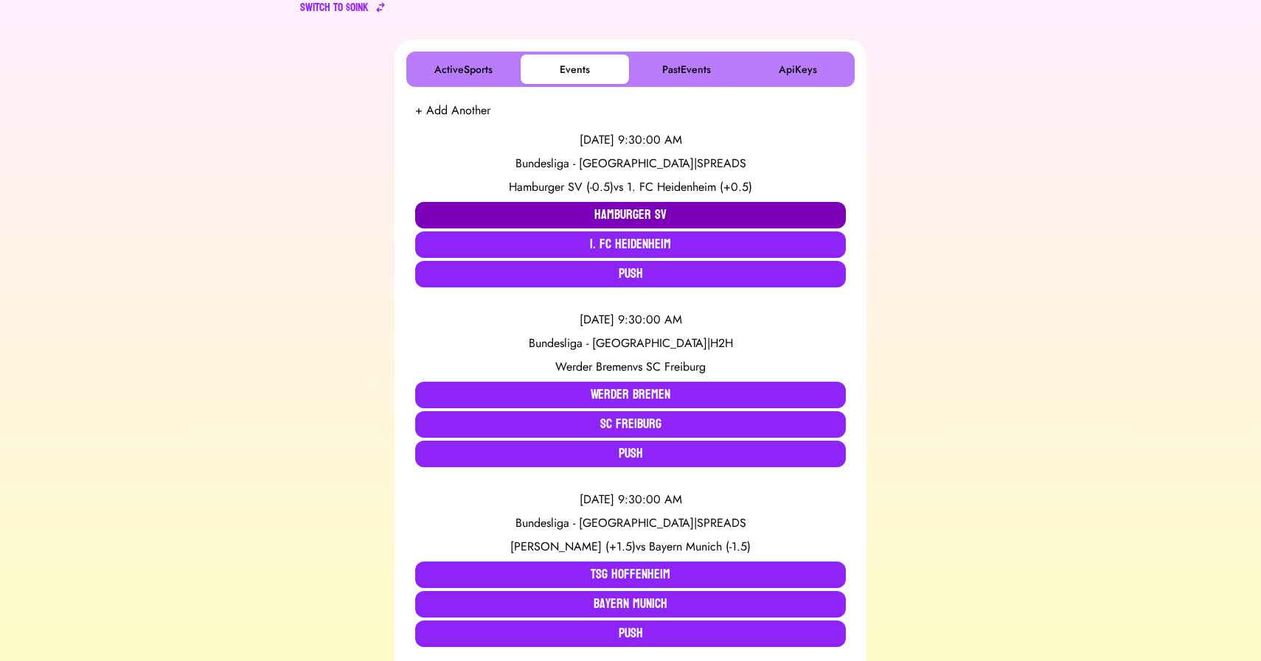
click at [587, 207] on button "Hamburger SV" at bounding box center [630, 215] width 431 height 27
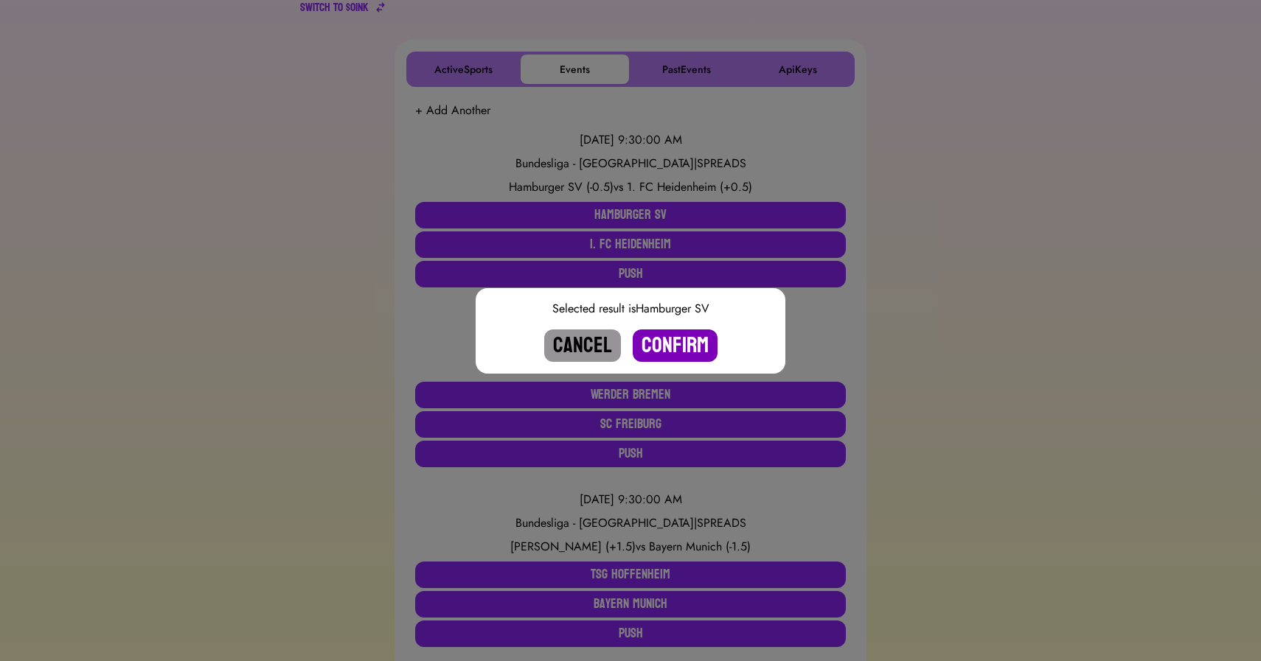
click at [663, 341] on button "Confirm" at bounding box center [675, 346] width 85 height 32
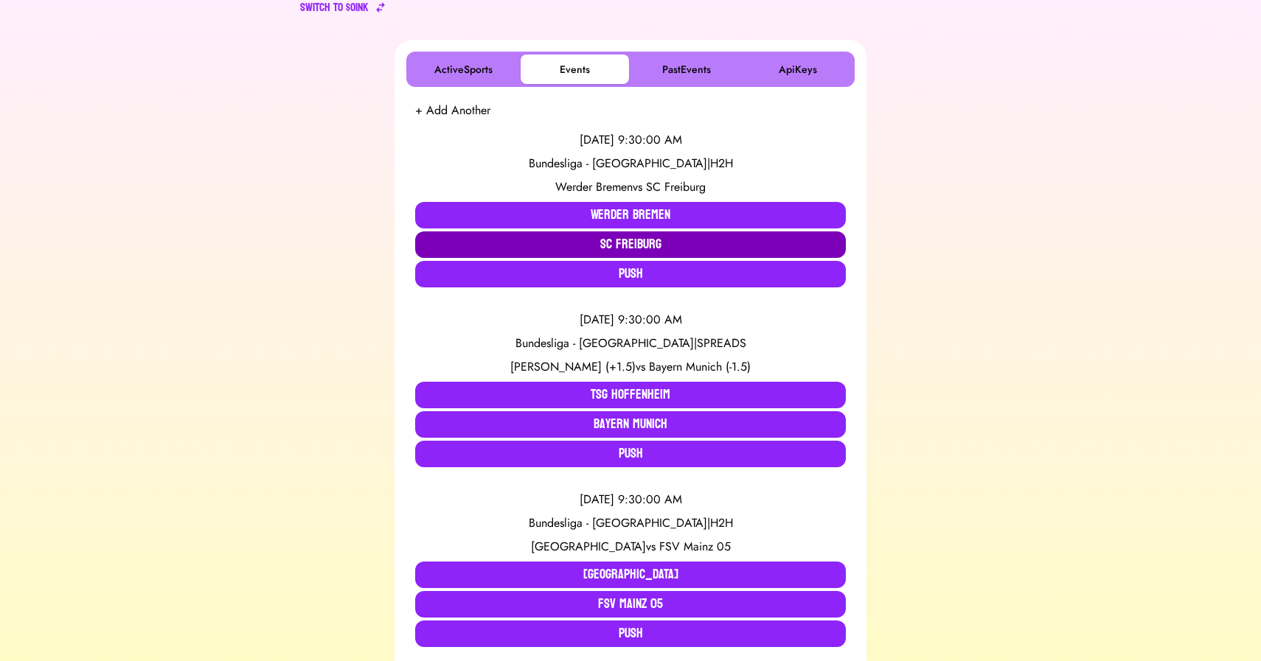
click at [585, 245] on button "SC Freiburg" at bounding box center [630, 245] width 431 height 27
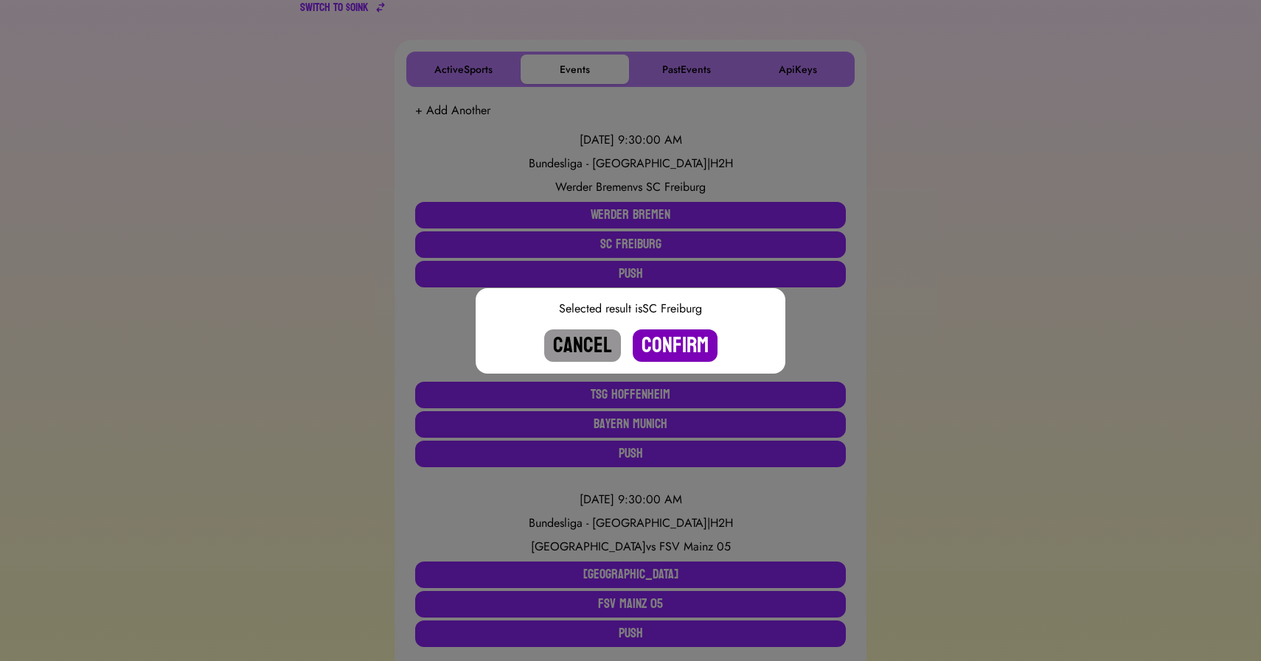
click at [664, 347] on button "Confirm" at bounding box center [675, 346] width 85 height 32
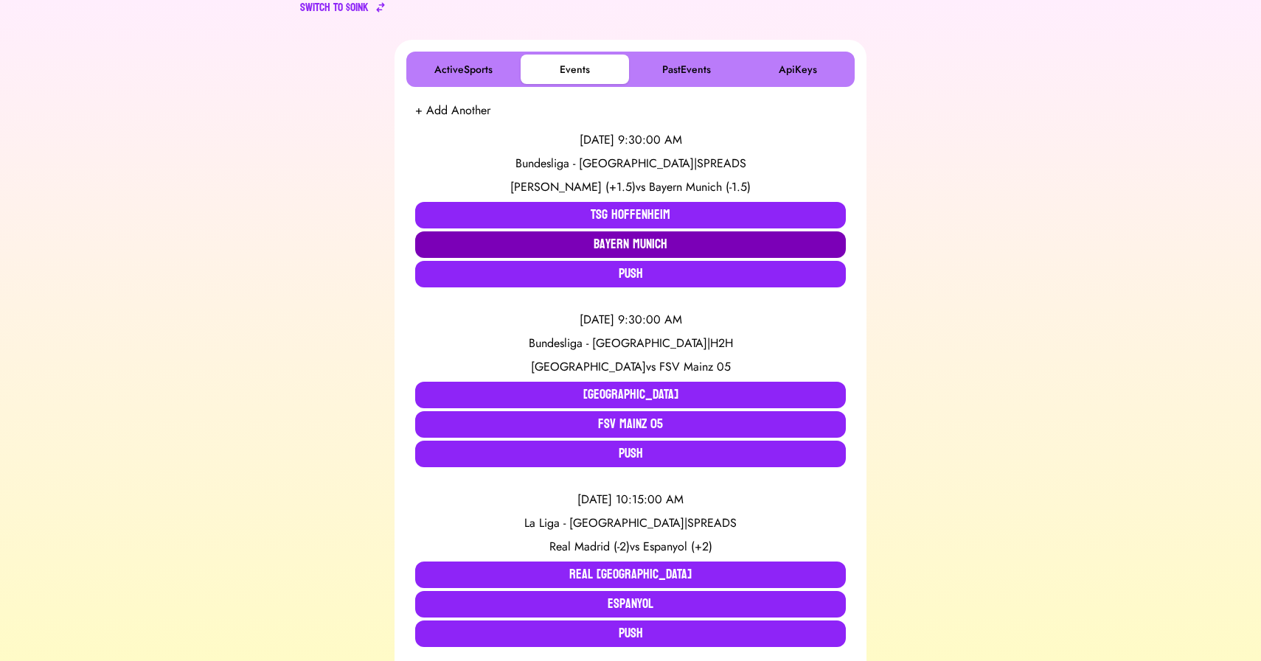
click at [634, 235] on button "Bayern Munich" at bounding box center [630, 245] width 431 height 27
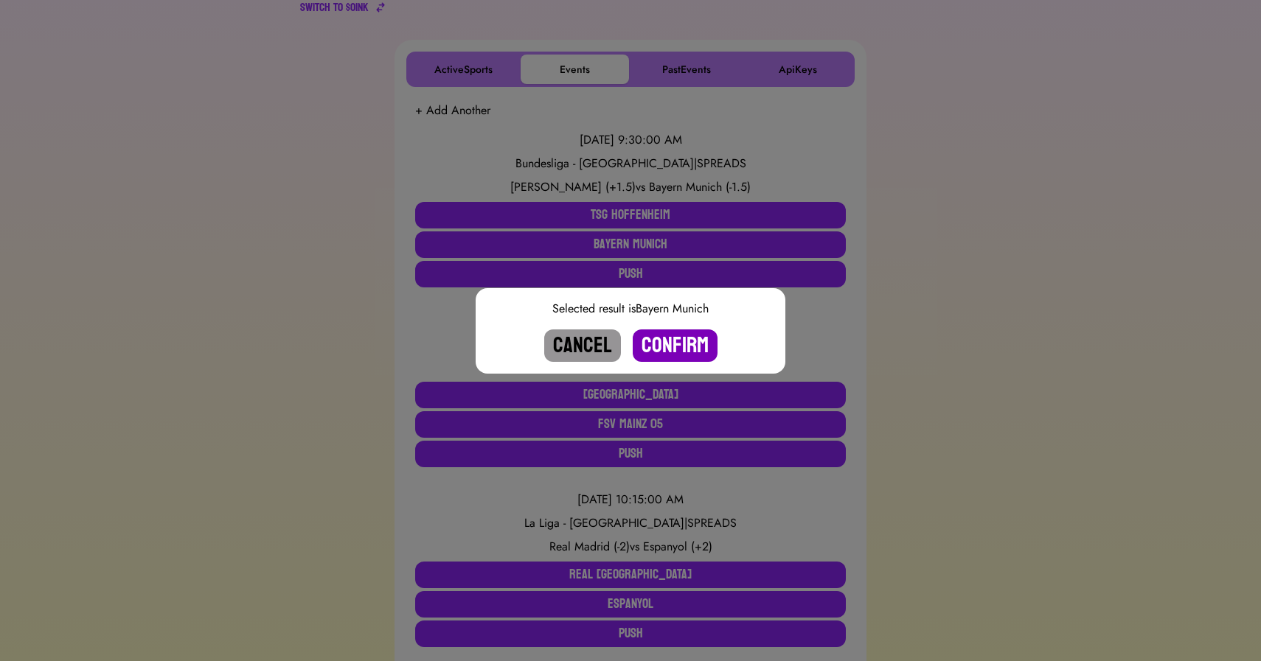
click at [682, 346] on button "Confirm" at bounding box center [675, 346] width 85 height 32
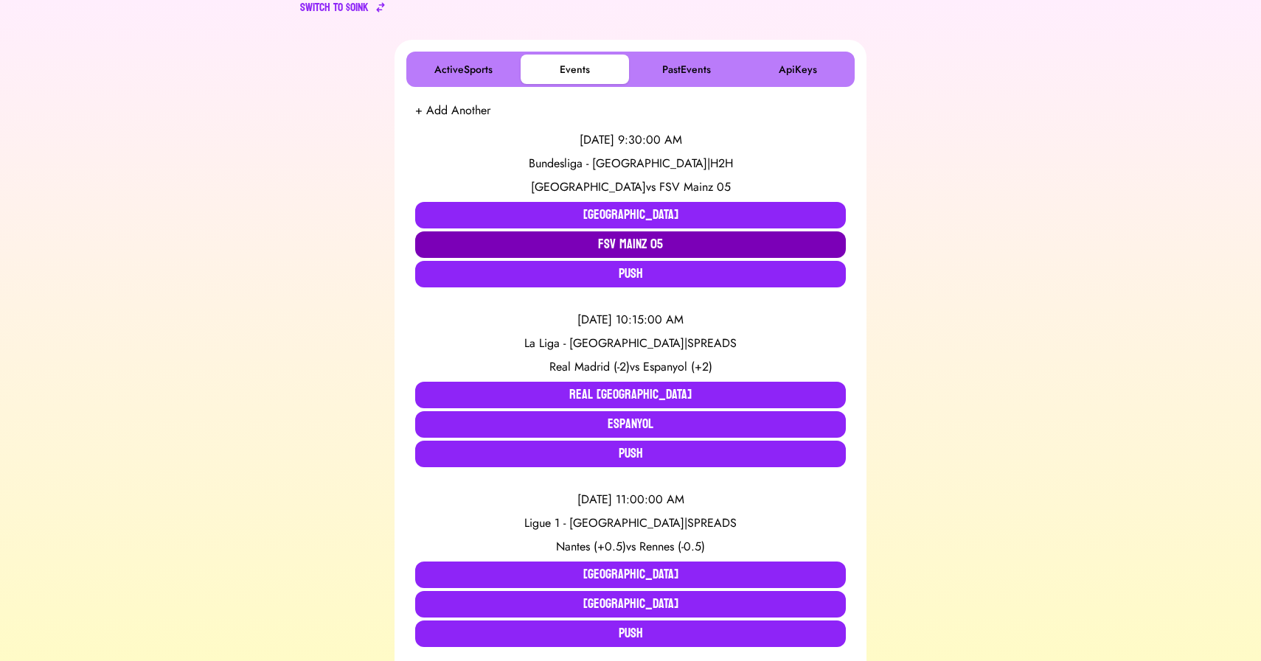
click at [595, 243] on button "FSV Mainz 05" at bounding box center [630, 245] width 431 height 27
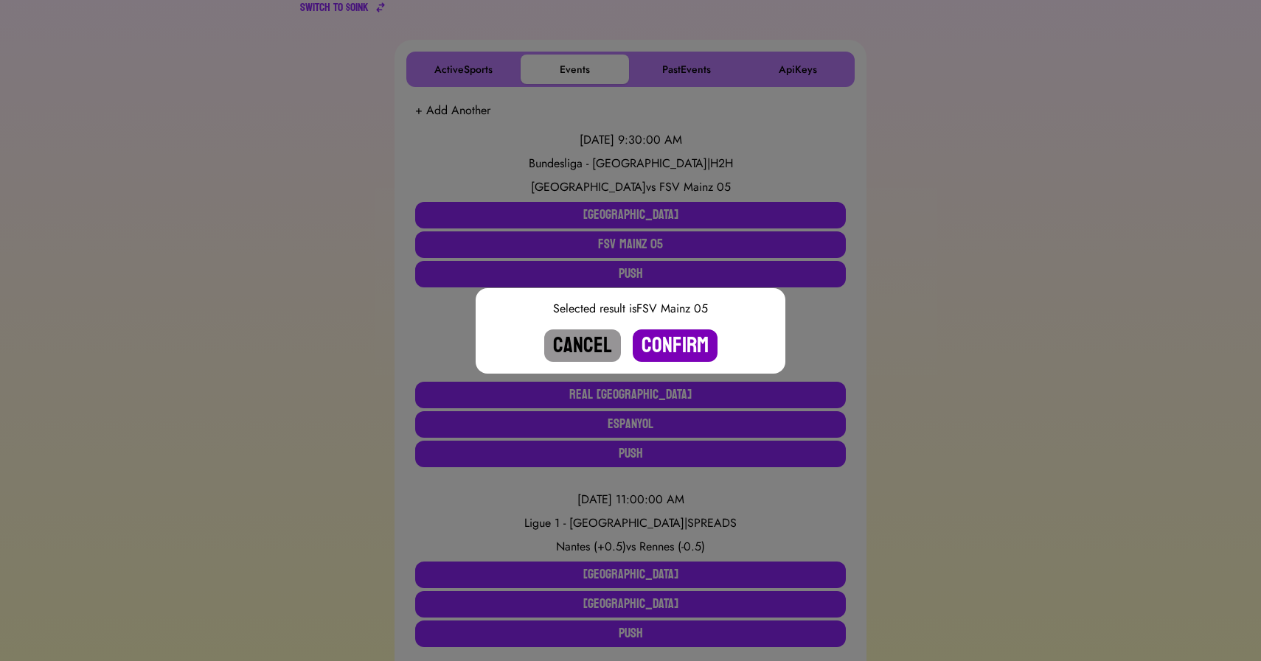
click at [670, 341] on button "Confirm" at bounding box center [675, 346] width 85 height 32
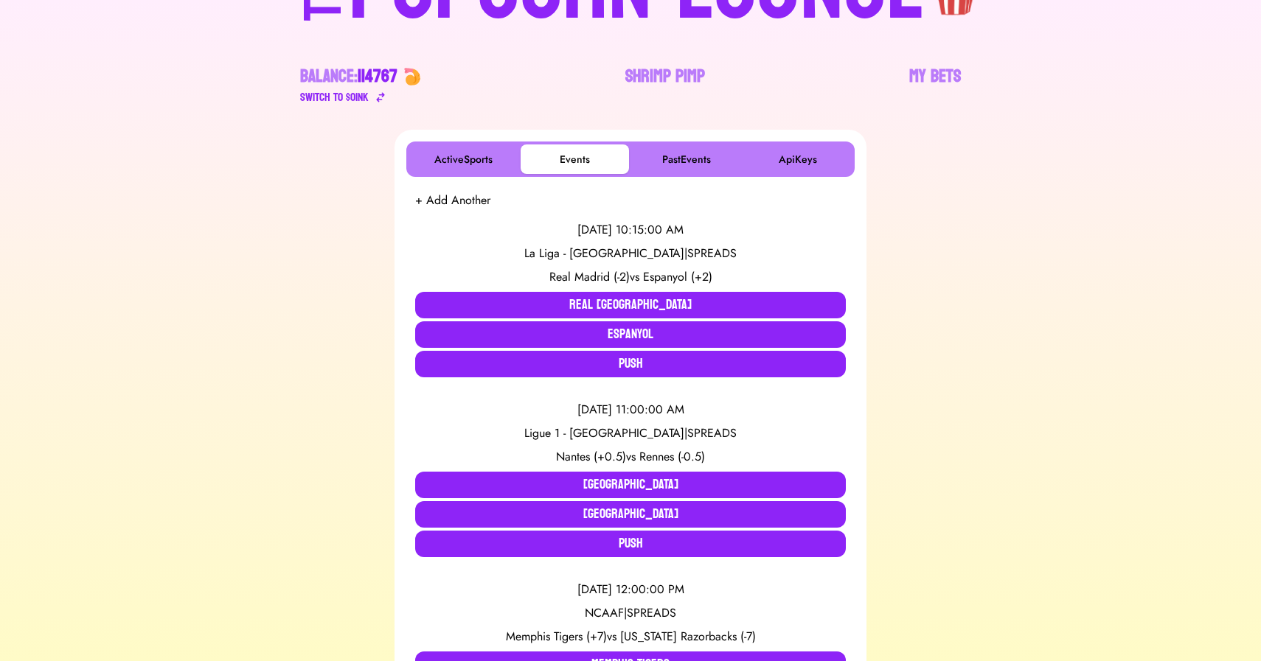
scroll to position [211, 0]
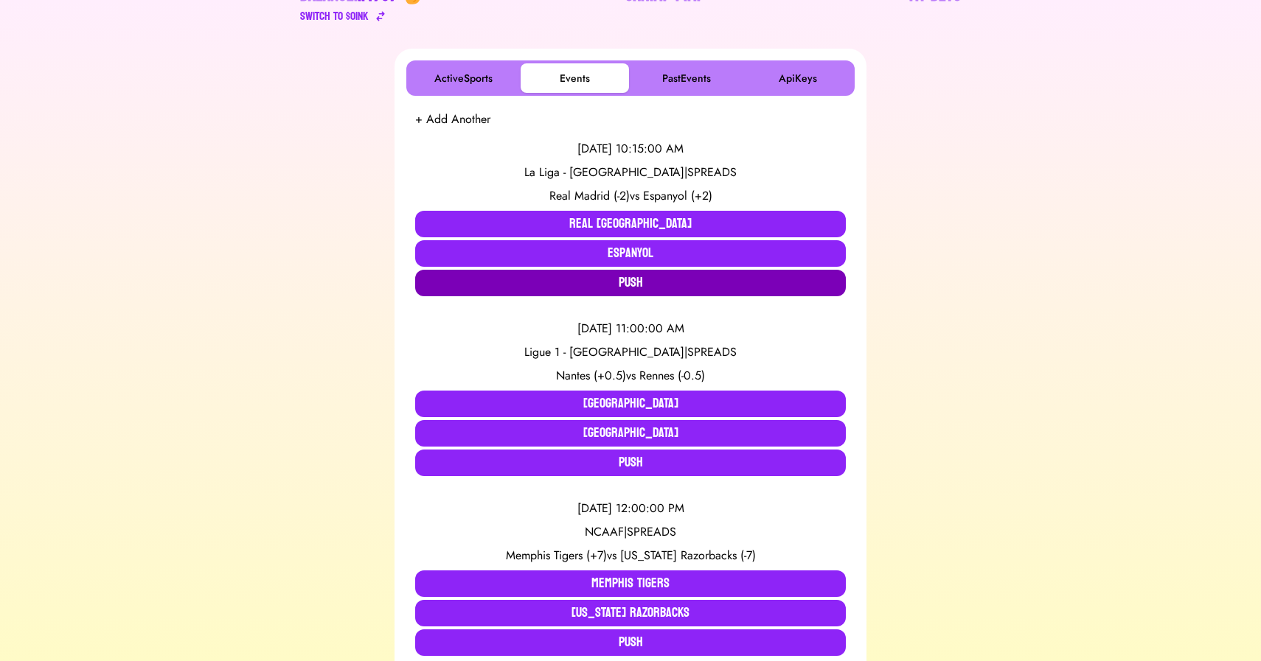
click at [598, 277] on button "Push" at bounding box center [630, 283] width 431 height 27
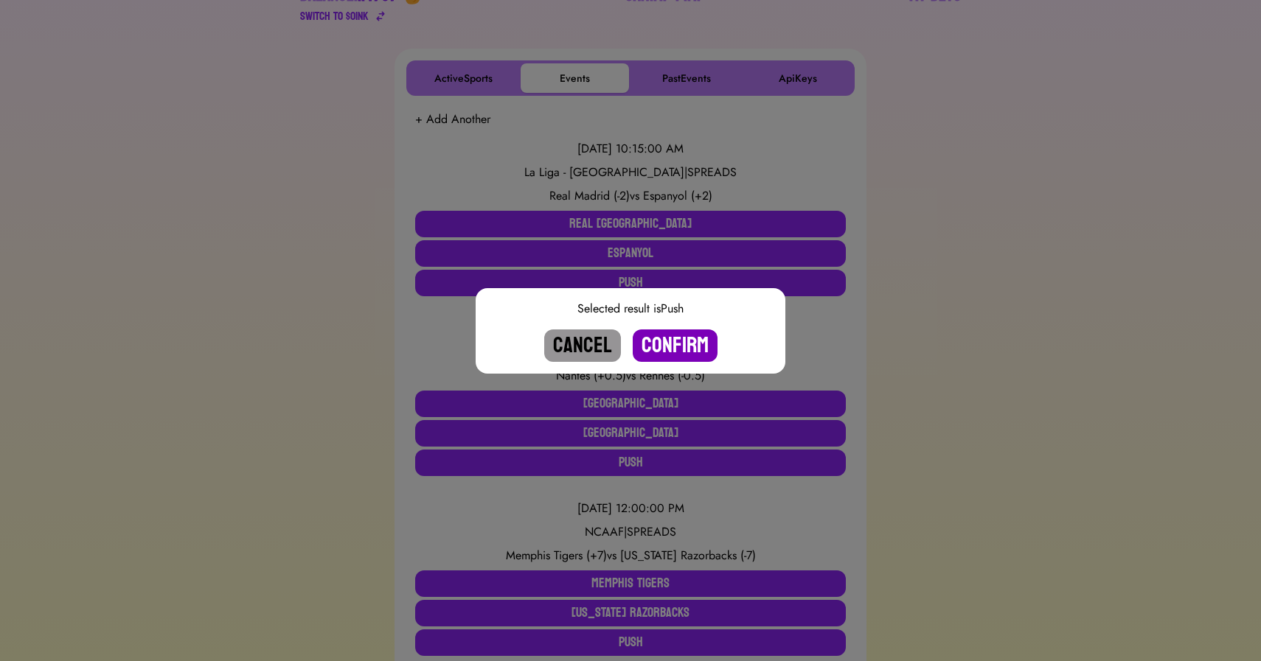
click at [681, 341] on button "Confirm" at bounding box center [675, 346] width 85 height 32
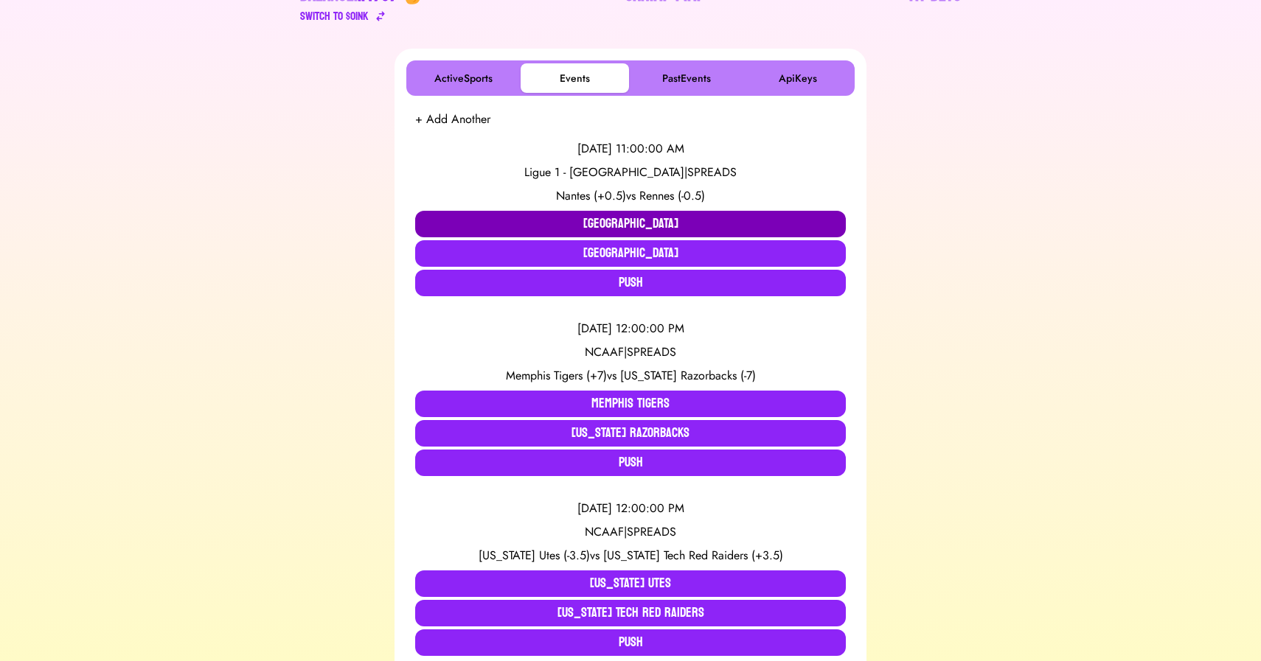
click at [580, 213] on button "[GEOGRAPHIC_DATA]" at bounding box center [630, 224] width 431 height 27
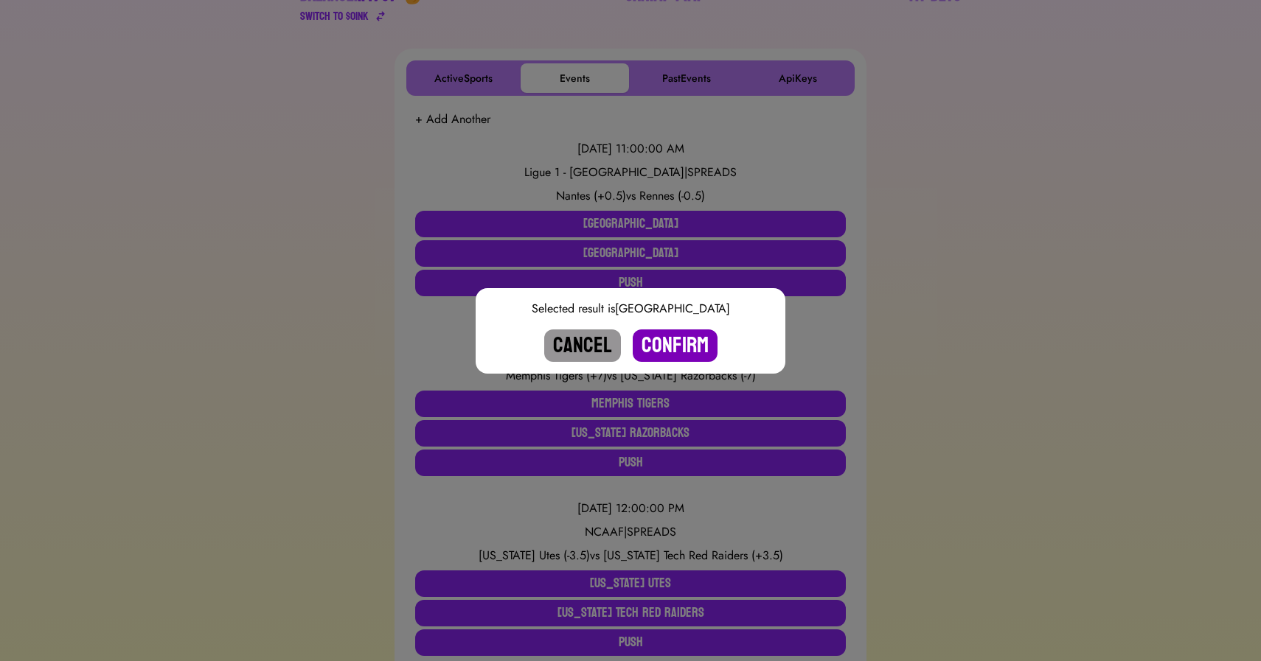
click at [696, 341] on button "Confirm" at bounding box center [675, 346] width 85 height 32
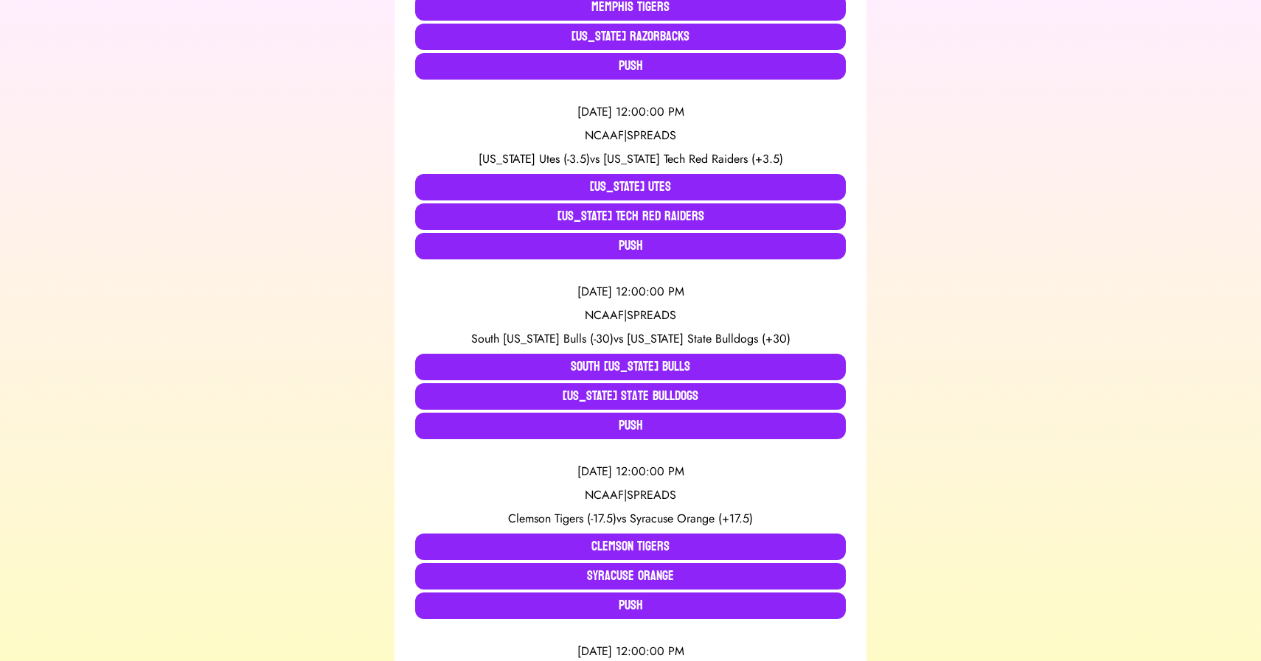
scroll to position [0, 0]
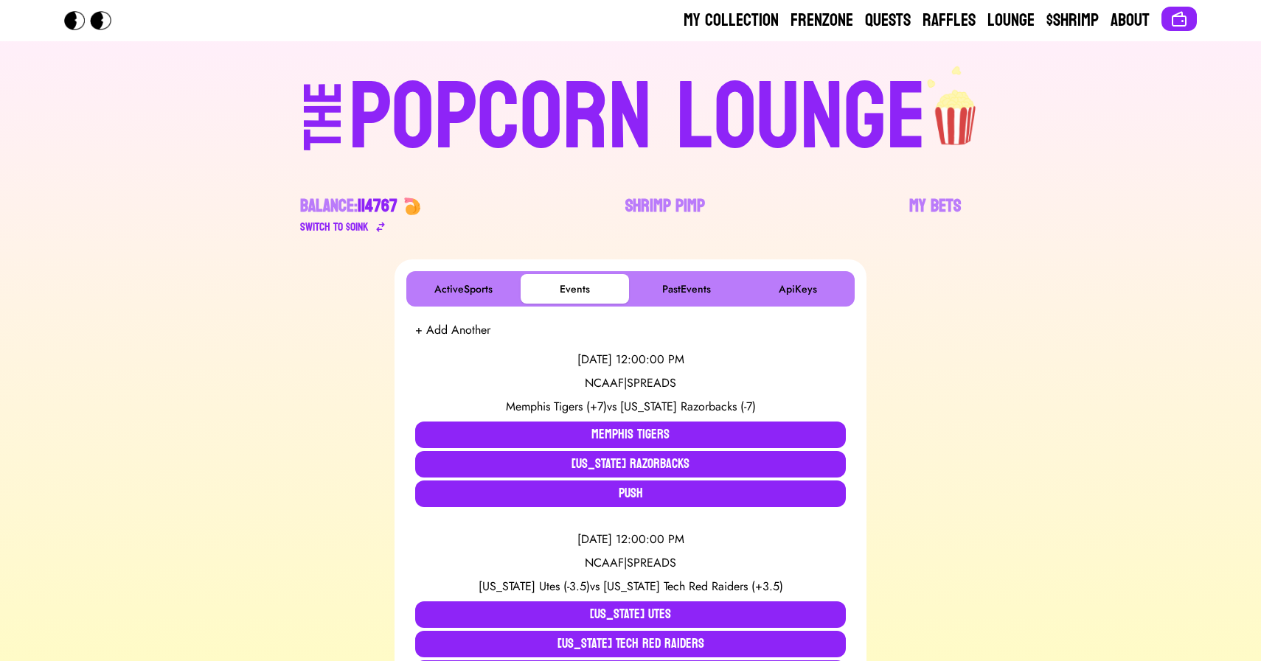
click at [568, 114] on div "POPCORN LOUNGE" at bounding box center [637, 118] width 577 height 94
